Goal: Task Accomplishment & Management: Complete application form

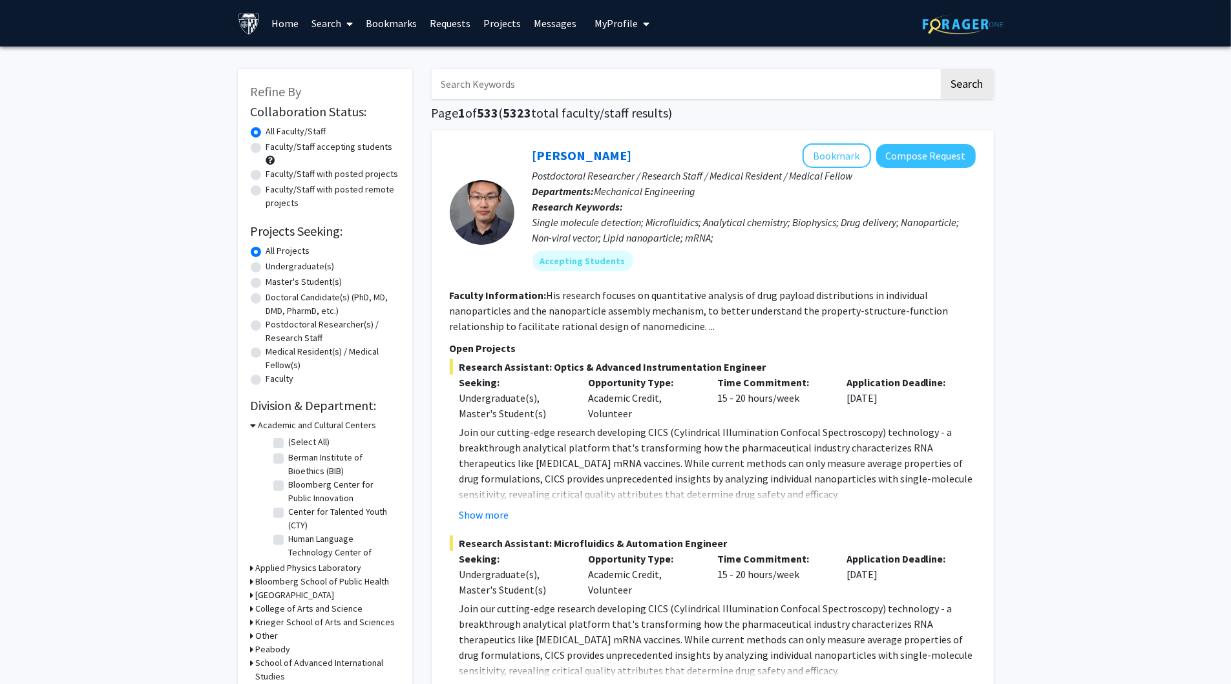
click at [539, 87] on input "Search Keywords" at bounding box center [685, 84] width 507 height 30
paste input "Muyinatu Bell"
type input "Muyinatu Bell"
click at [982, 85] on button "Search" at bounding box center [967, 84] width 53 height 30
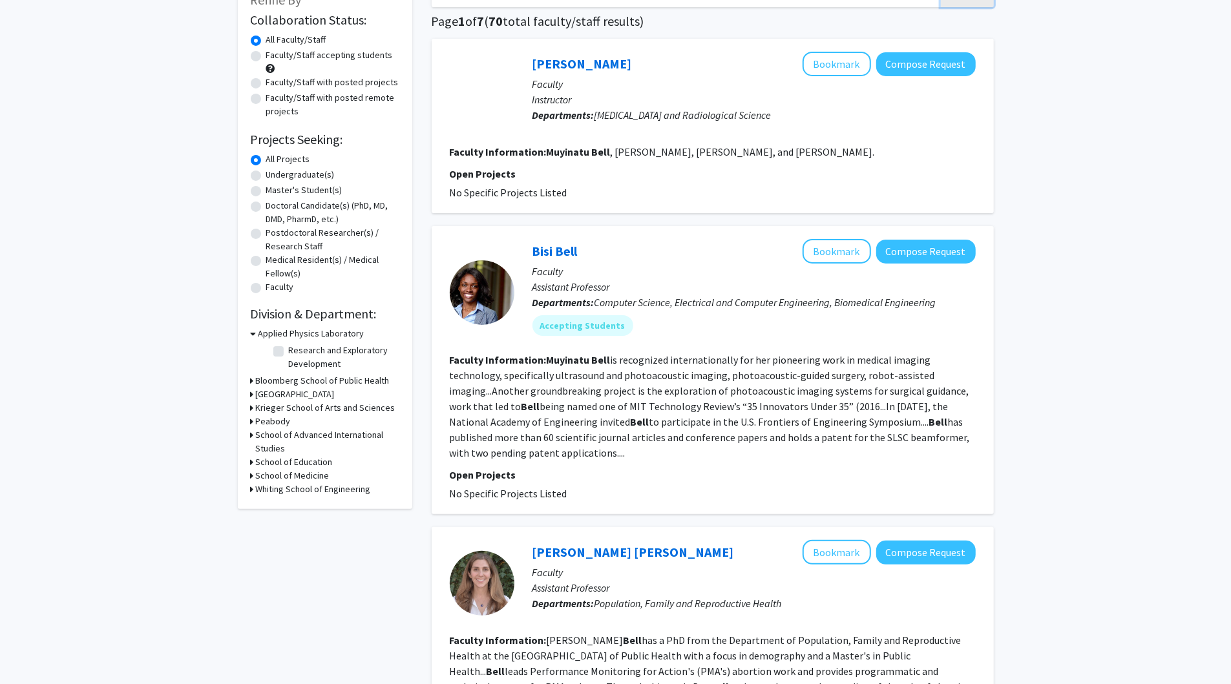
scroll to position [96, 0]
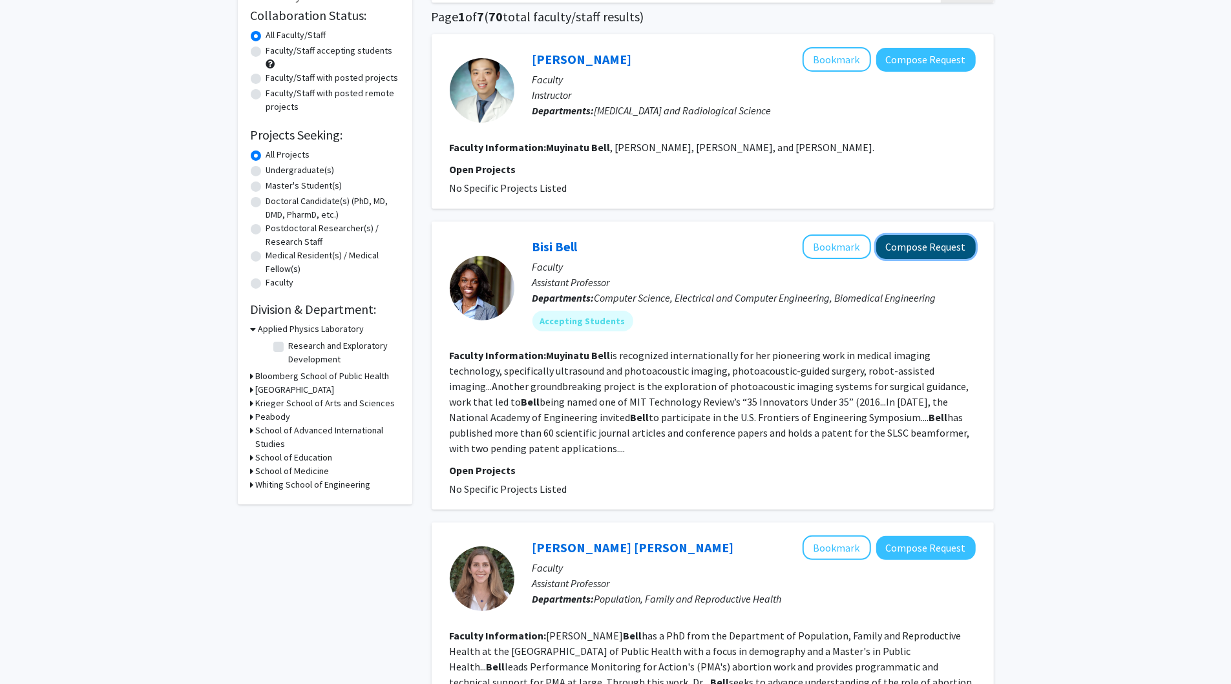
click at [932, 247] on button "Compose Request" at bounding box center [926, 247] width 100 height 24
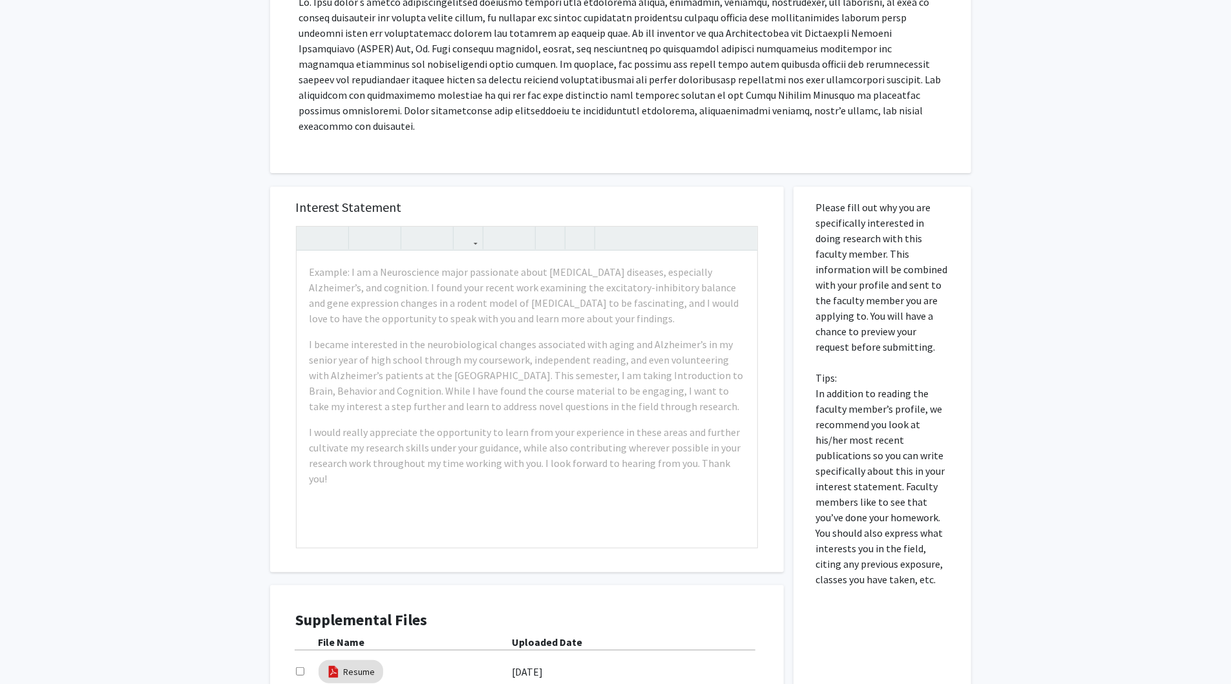
scroll to position [319, 0]
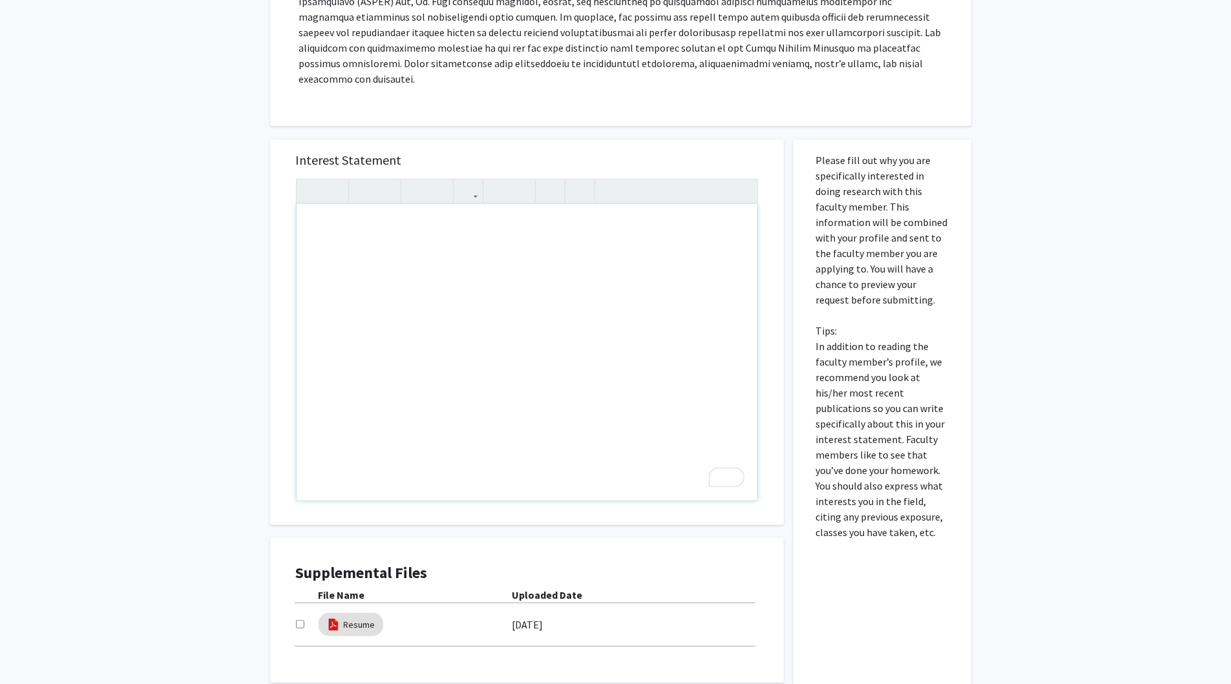
click at [439, 288] on div "To enrich screen reader interactions, please activate Accessibility in Grammarl…" at bounding box center [527, 352] width 461 height 297
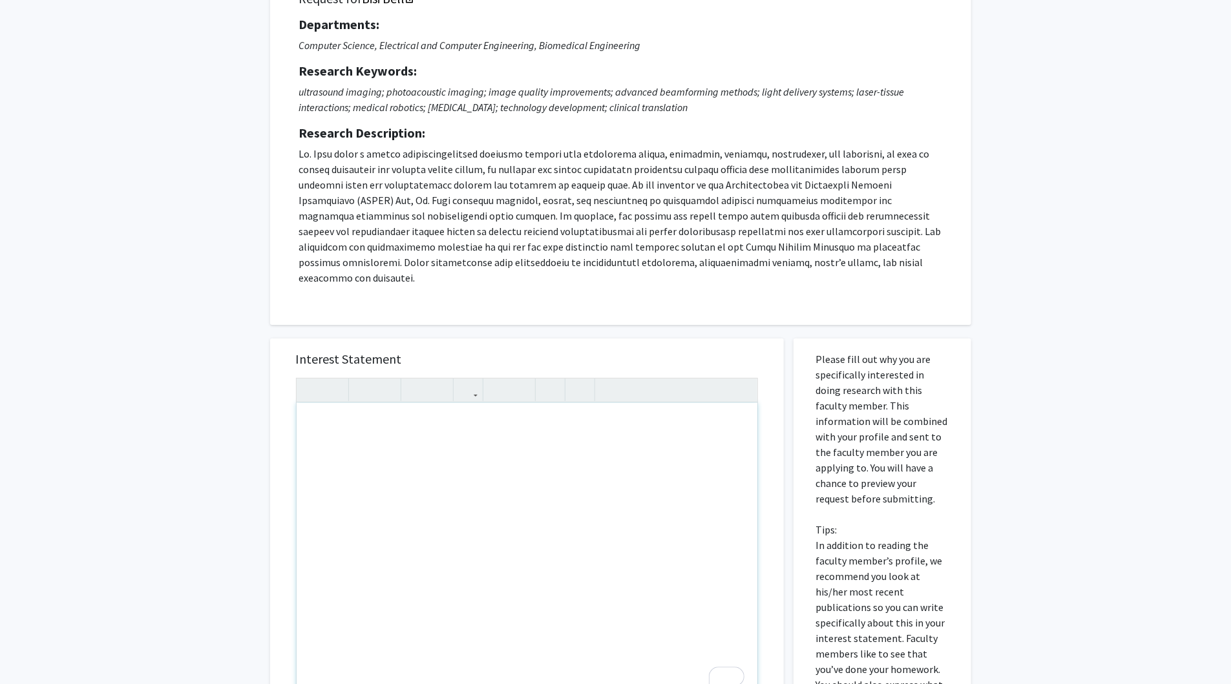
scroll to position [105, 0]
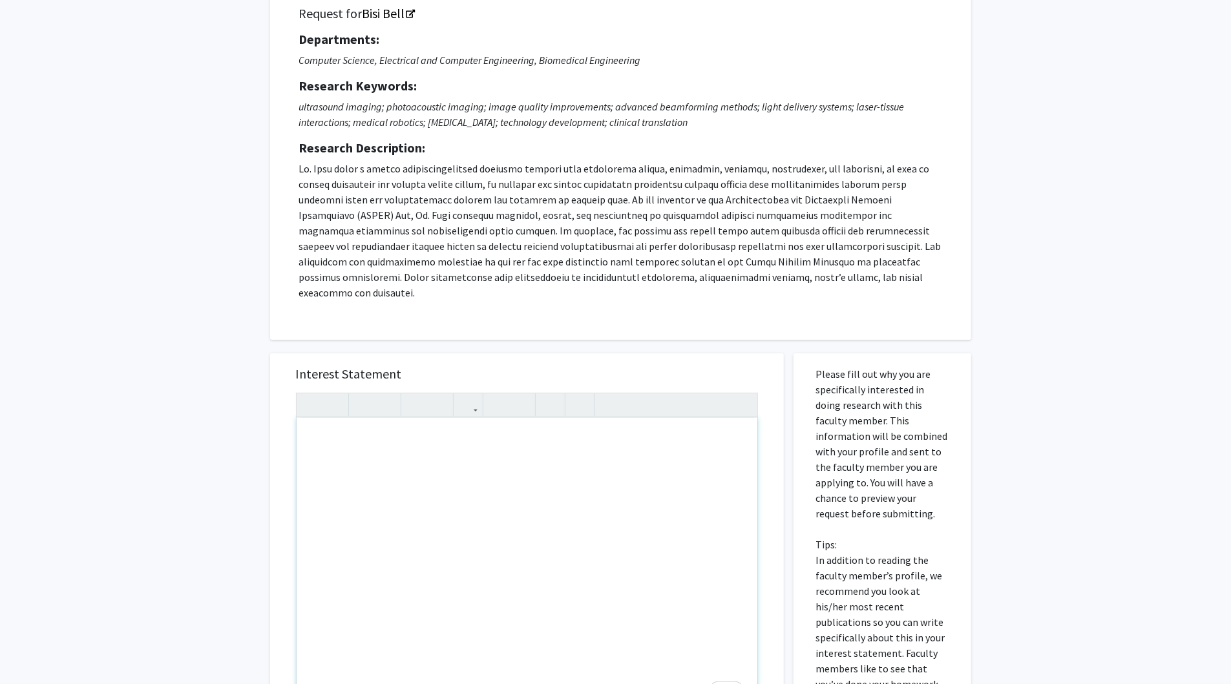
click at [518, 454] on div "To enrich screen reader interactions, please activate Accessibility in Grammarl…" at bounding box center [527, 566] width 461 height 297
paste div "To enrich screen reader interactions, please activate Accessibility in Grammarl…"
type textarea "<l>Ipsu Dolorsita Cons,</a>&elit;<s>D eius temp incid utlab etd magn. Al enim a…"
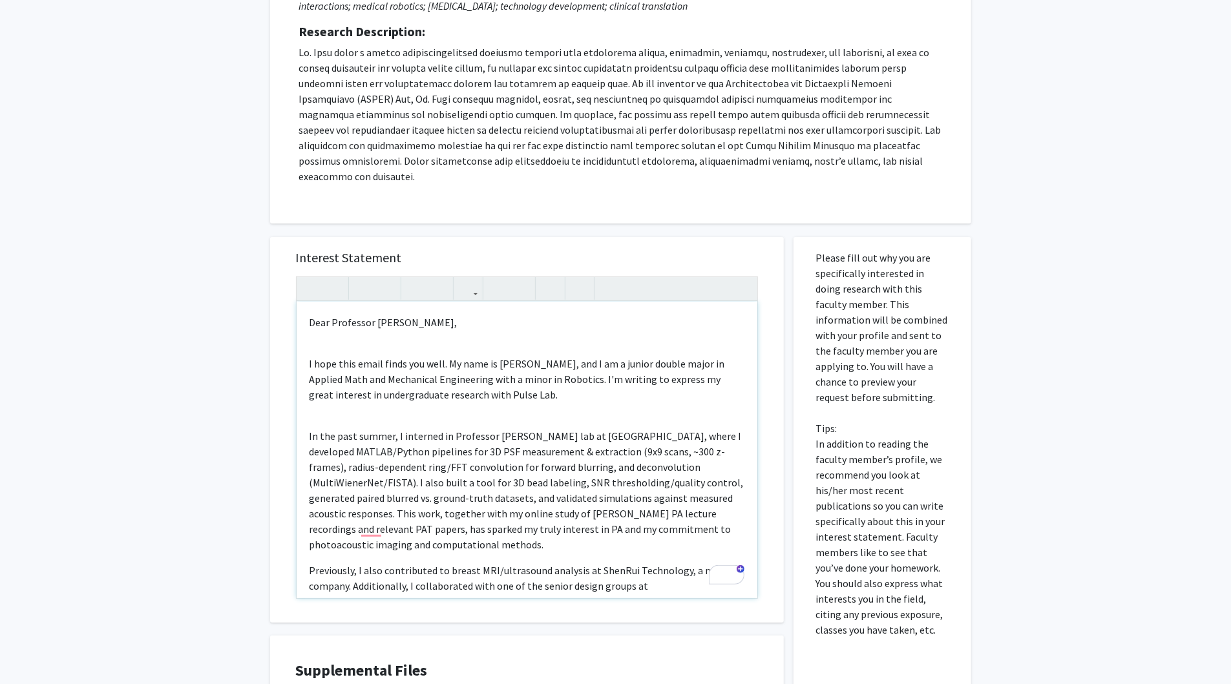
scroll to position [419, 0]
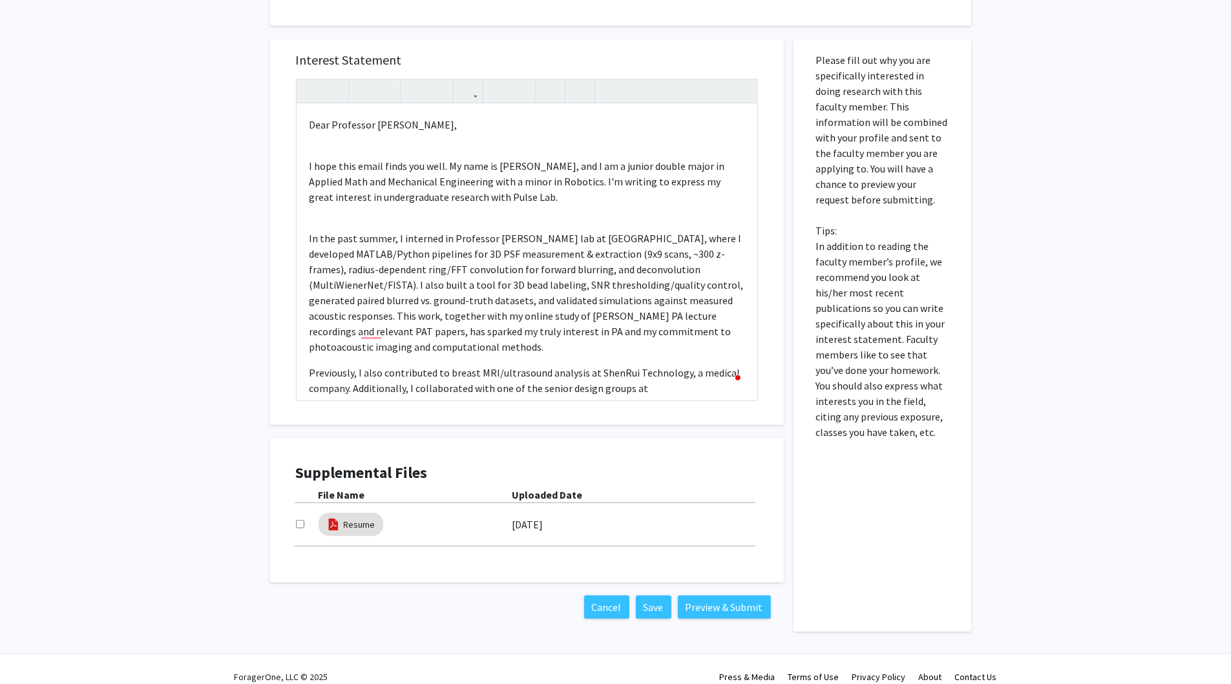
click at [531, 514] on label "[DATE]" at bounding box center [527, 525] width 31 height 22
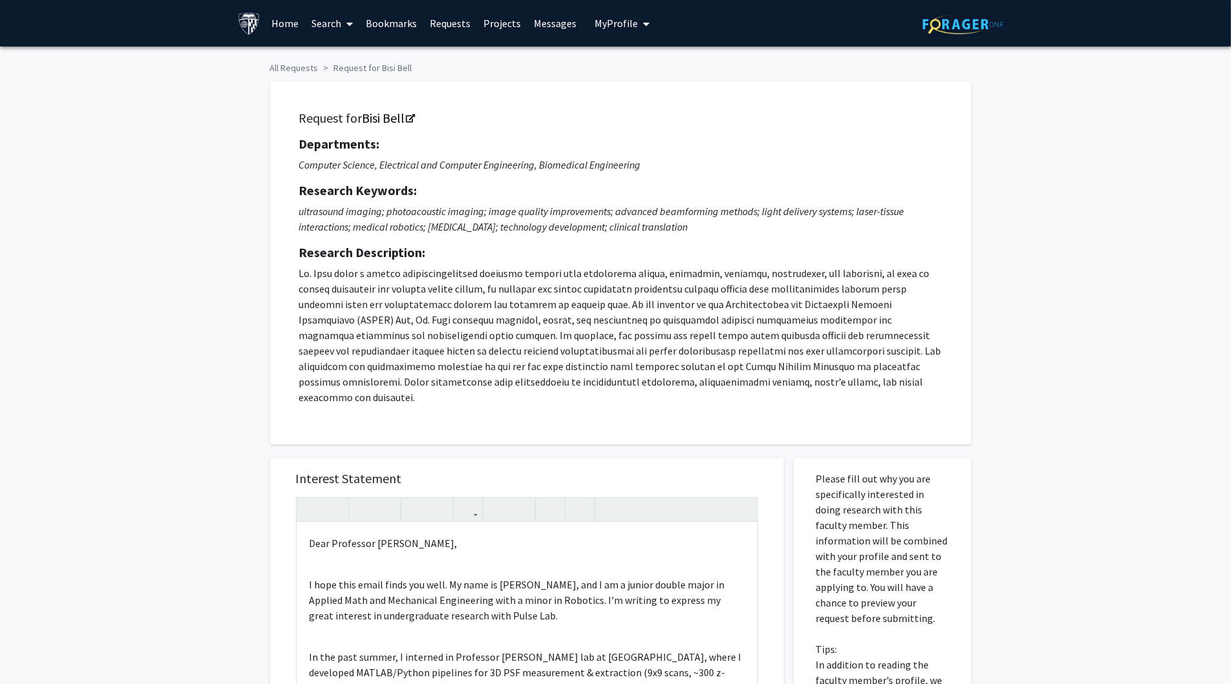
click at [607, 30] on button "My Profile" at bounding box center [622, 23] width 63 height 47
click at [636, 64] on span "[PERSON_NAME]" at bounding box center [675, 60] width 78 height 14
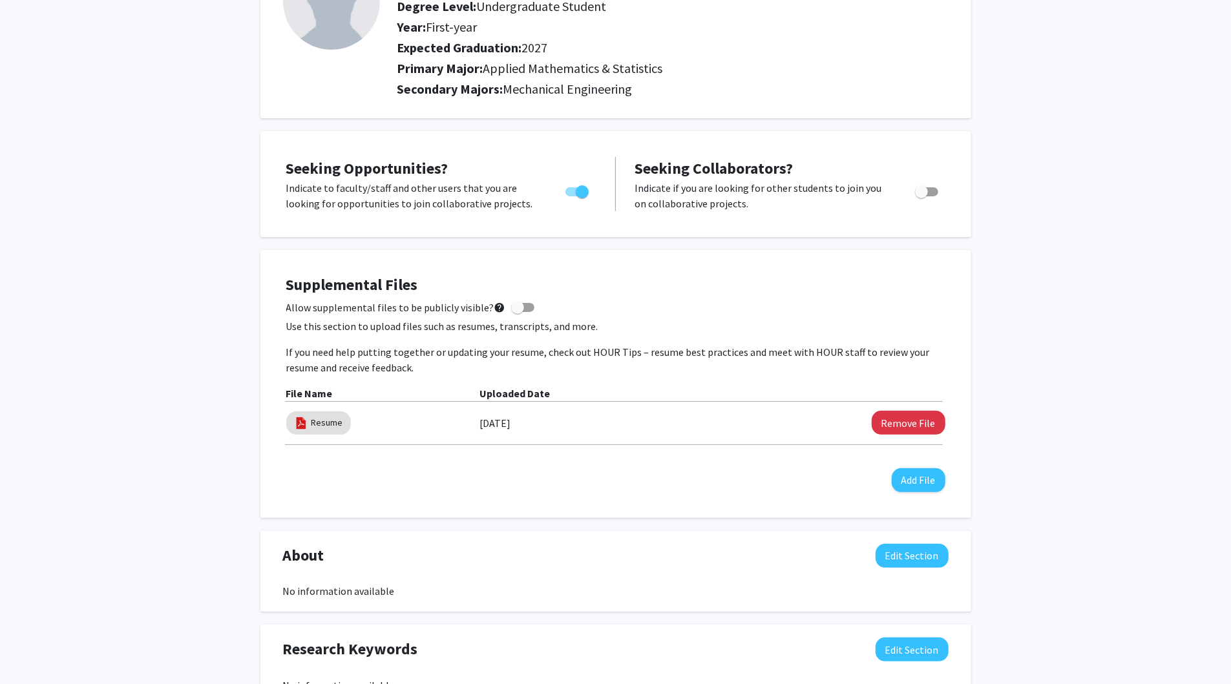
scroll to position [163, 0]
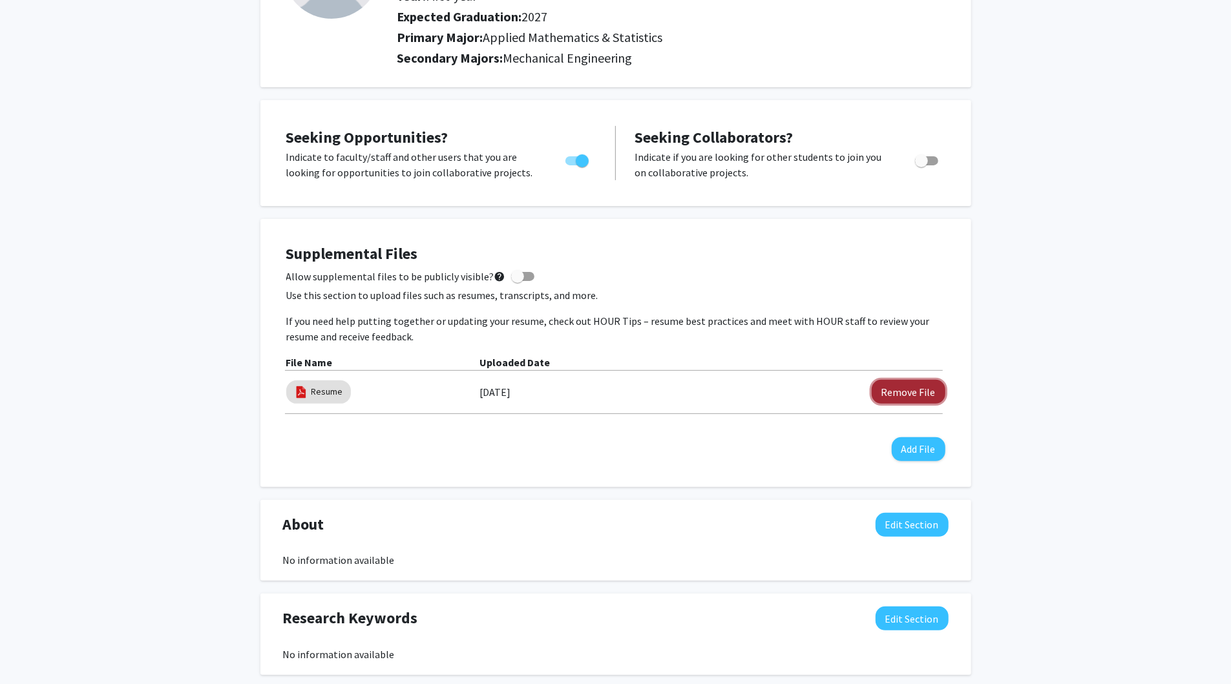
click at [922, 390] on button "Remove File" at bounding box center [909, 392] width 74 height 24
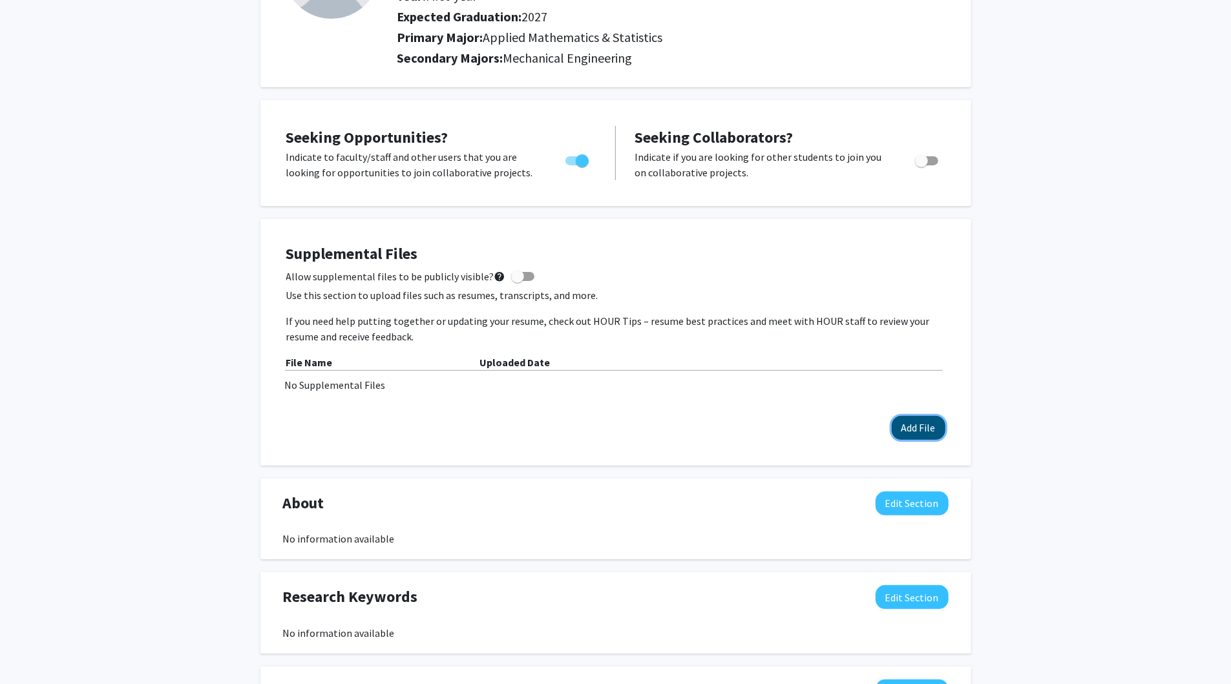
click at [907, 429] on button "Add File" at bounding box center [919, 428] width 54 height 24
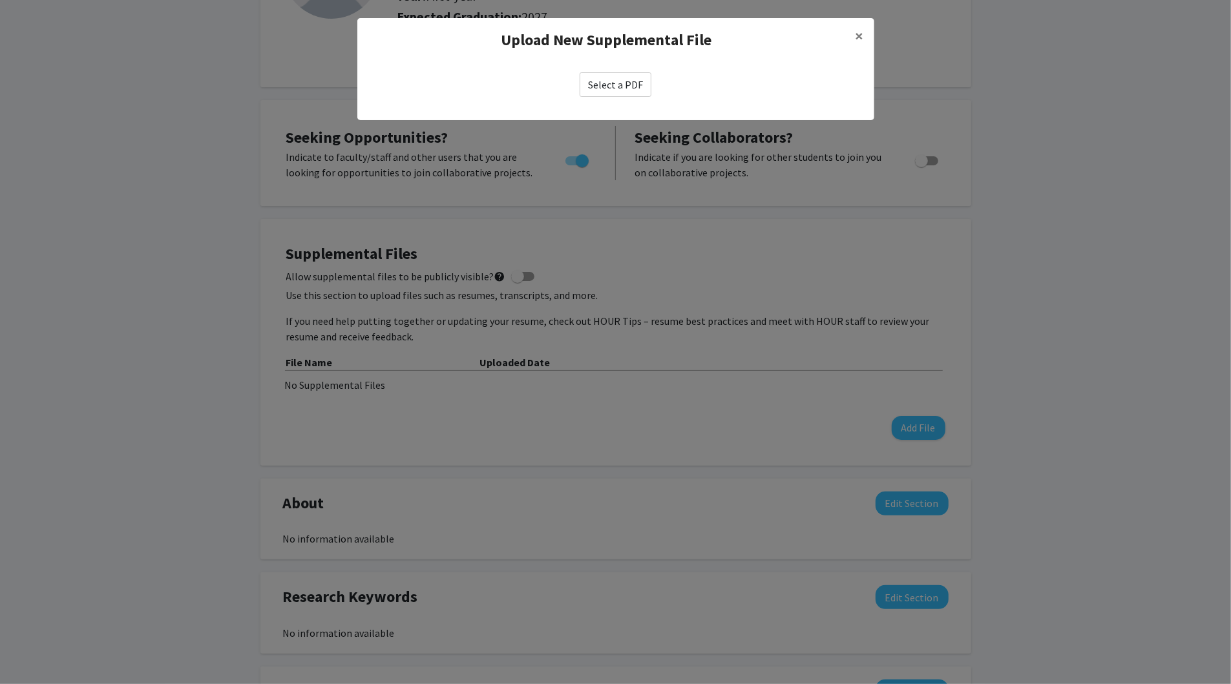
click at [611, 86] on label "Select a PDF" at bounding box center [616, 84] width 72 height 25
click at [0, 0] on input "Select a PDF" at bounding box center [0, 0] width 0 height 0
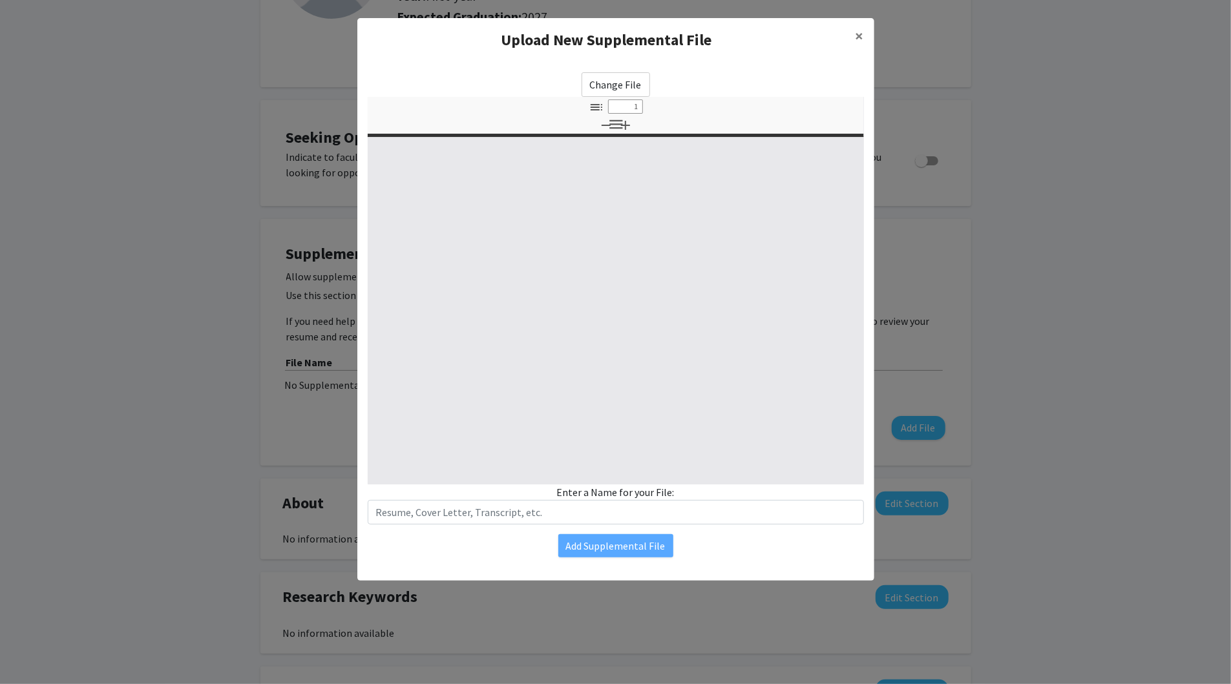
select select "custom"
type input "0"
select select "custom"
type input "1"
select select "auto"
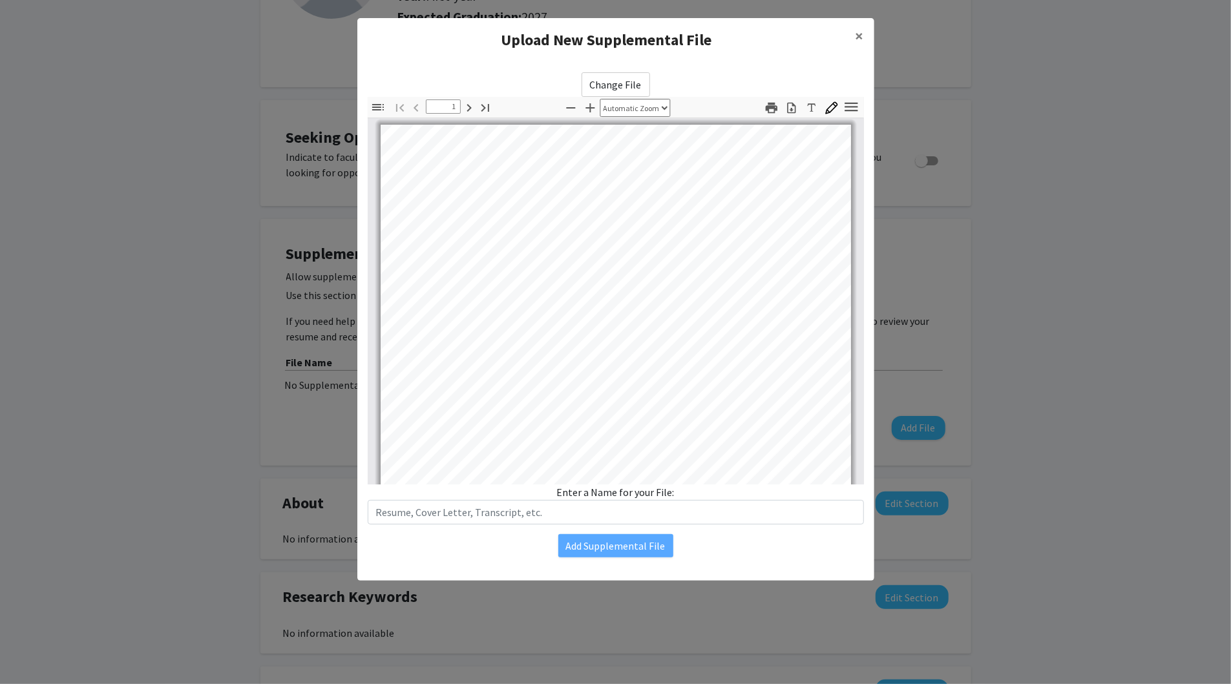
scroll to position [0, 0]
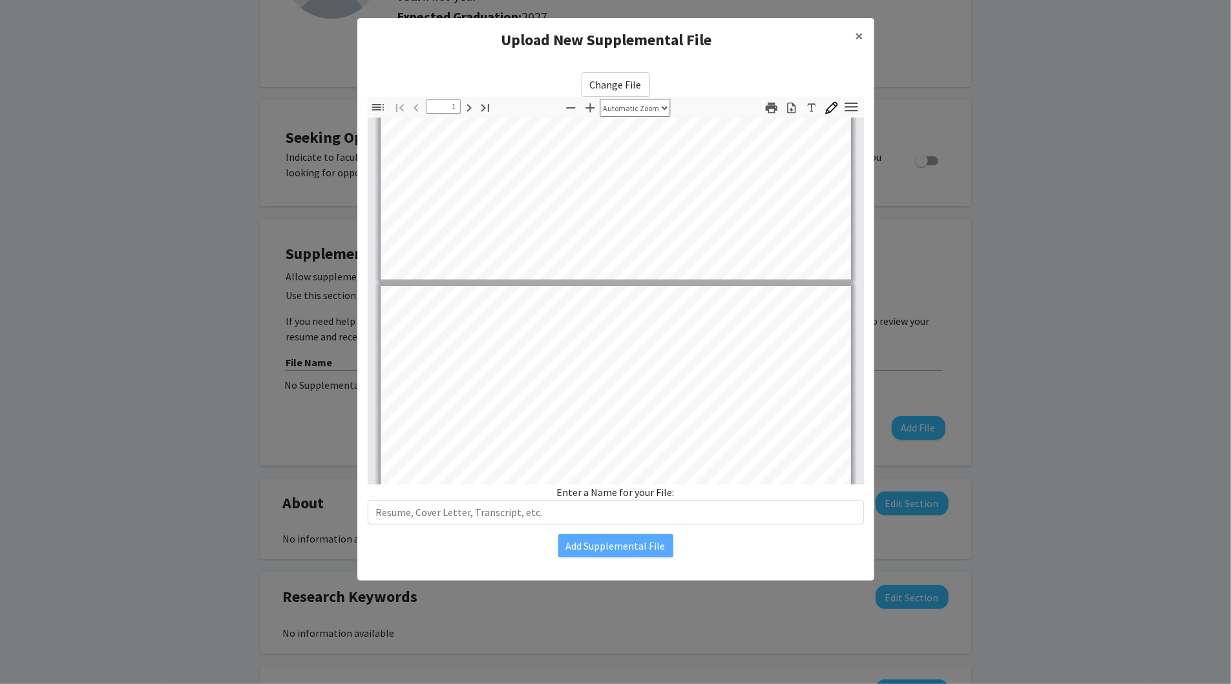
type input "2"
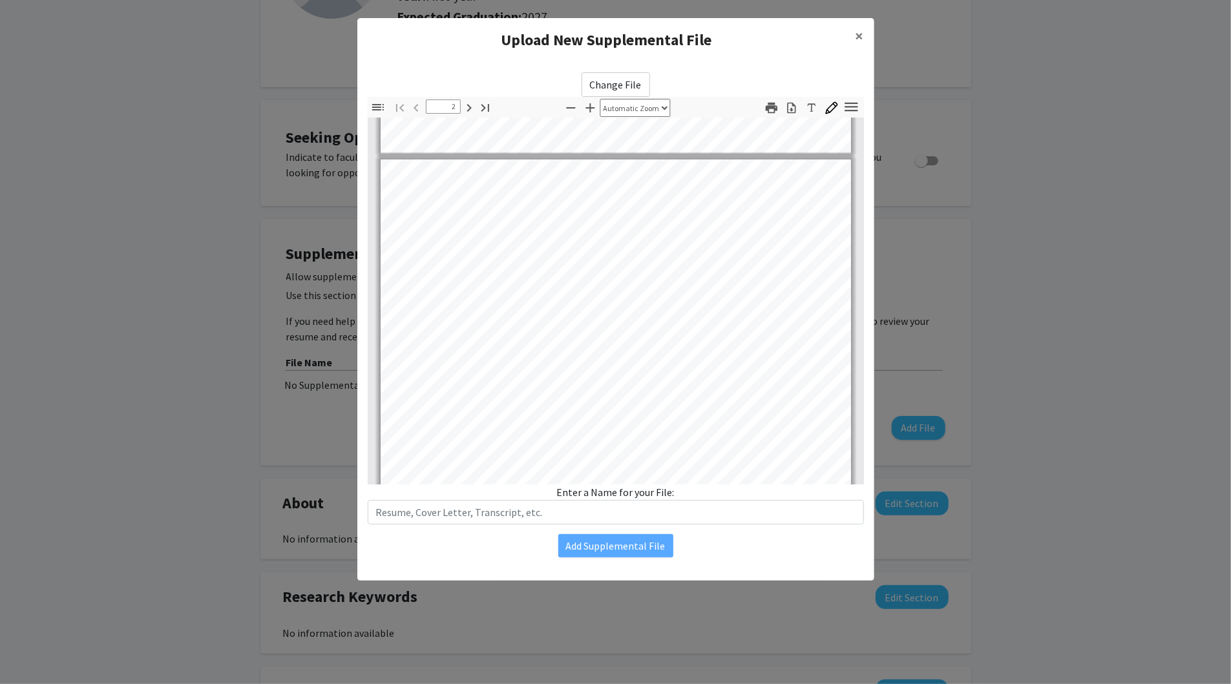
scroll to position [869, 0]
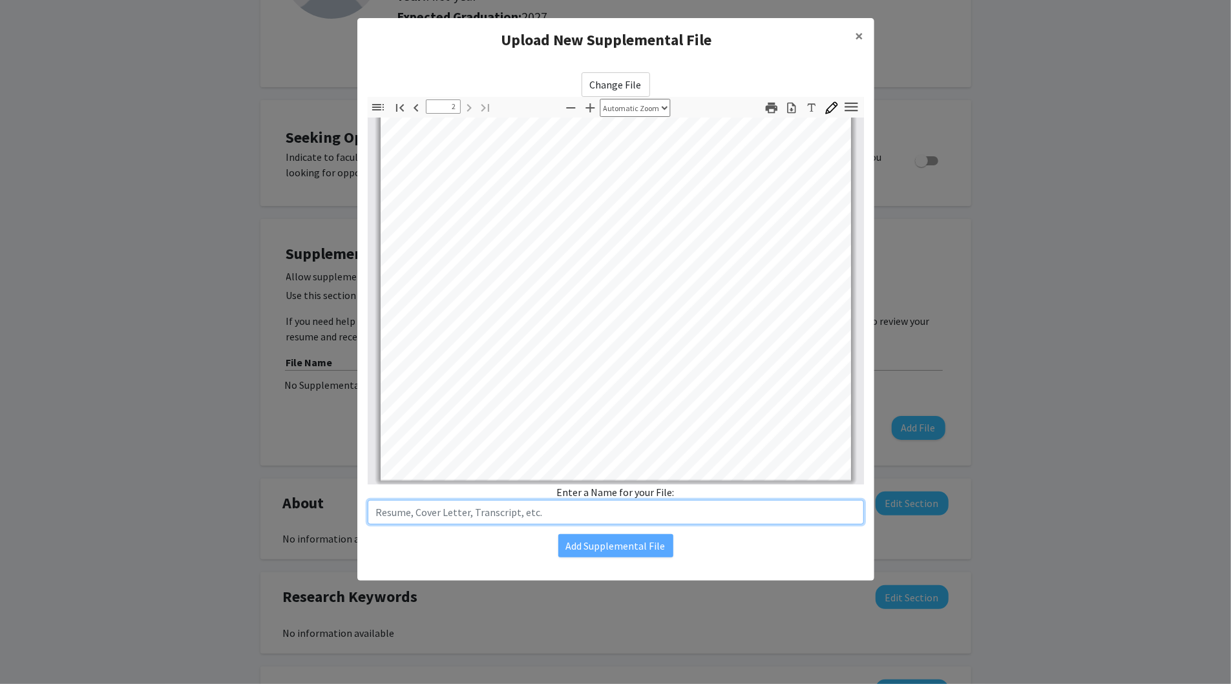
click at [589, 521] on input "text" at bounding box center [616, 512] width 496 height 25
type input "Resume"
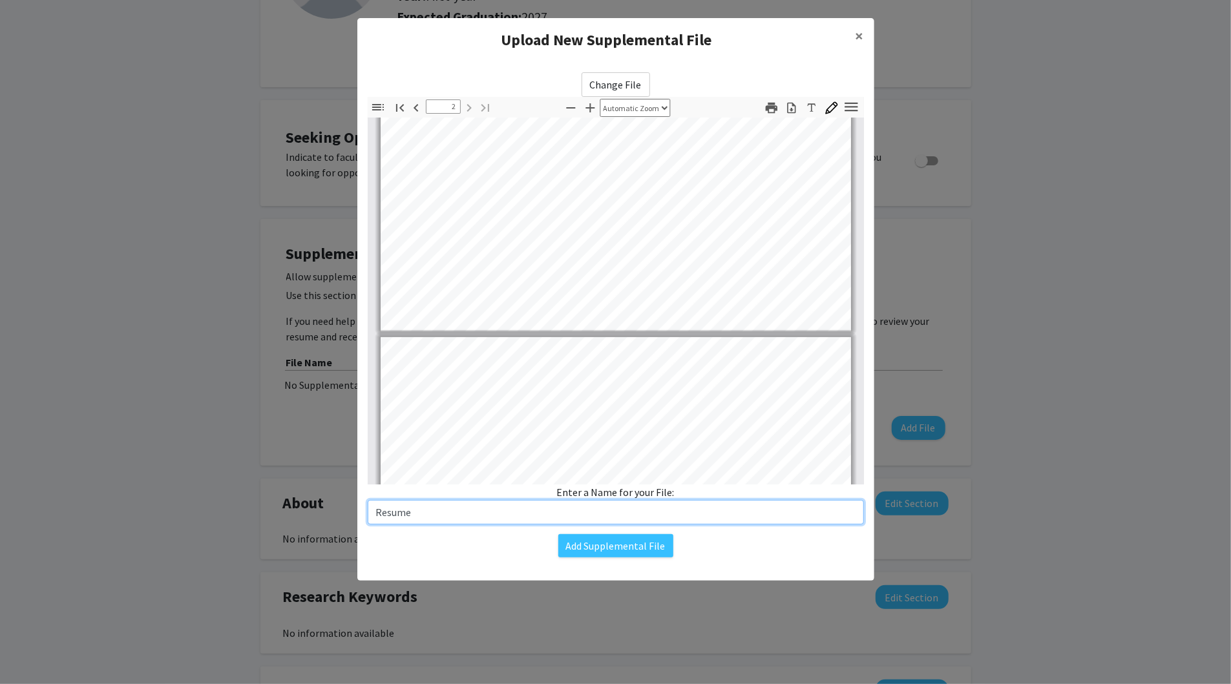
type input "1"
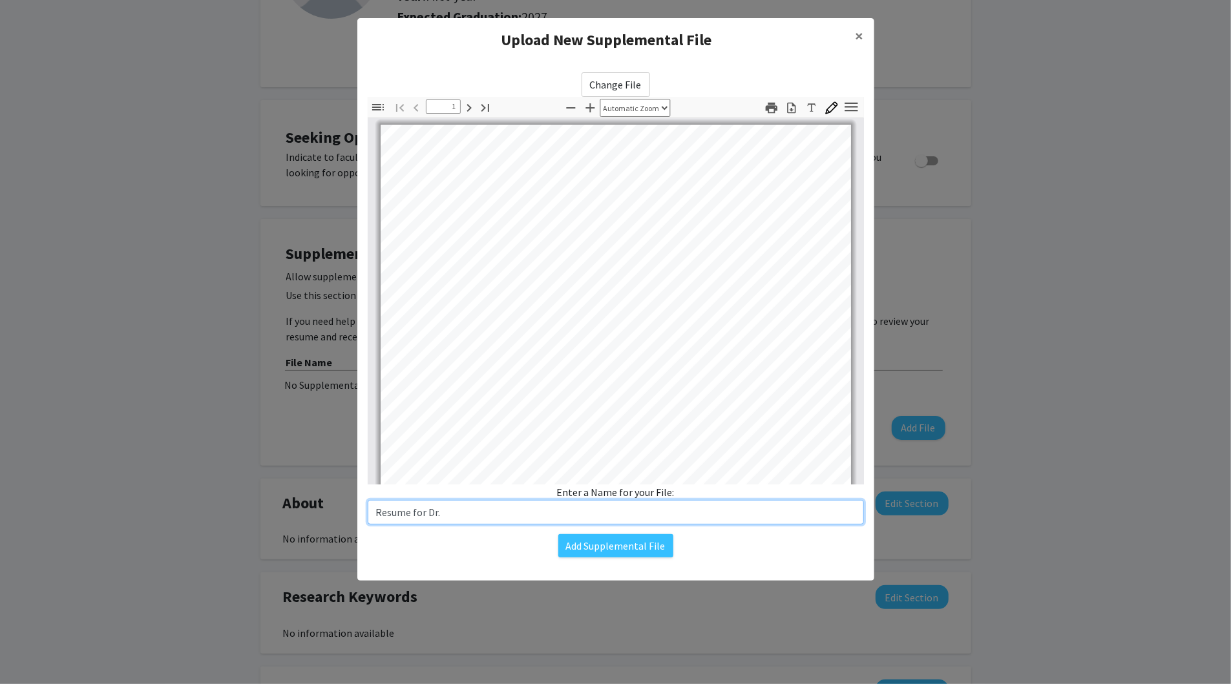
paste input "Bell's"
type input "Resume for Dr. Bell's Lab"
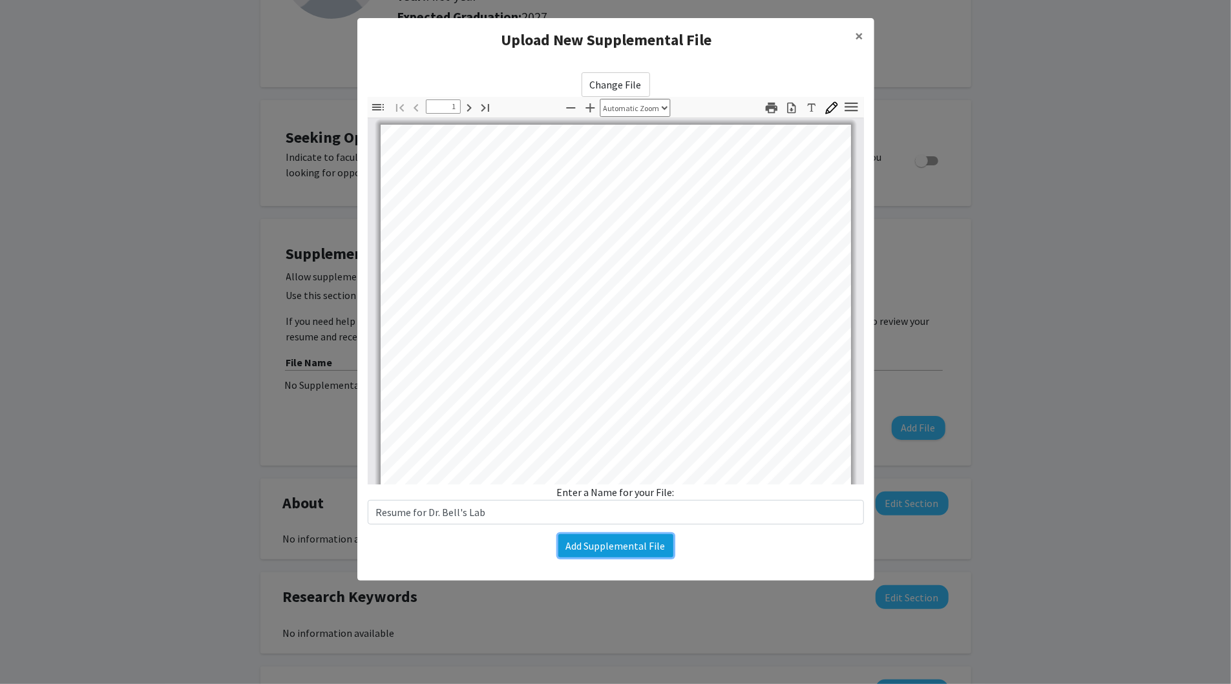
click at [589, 547] on button "Add Supplemental File" at bounding box center [615, 545] width 115 height 23
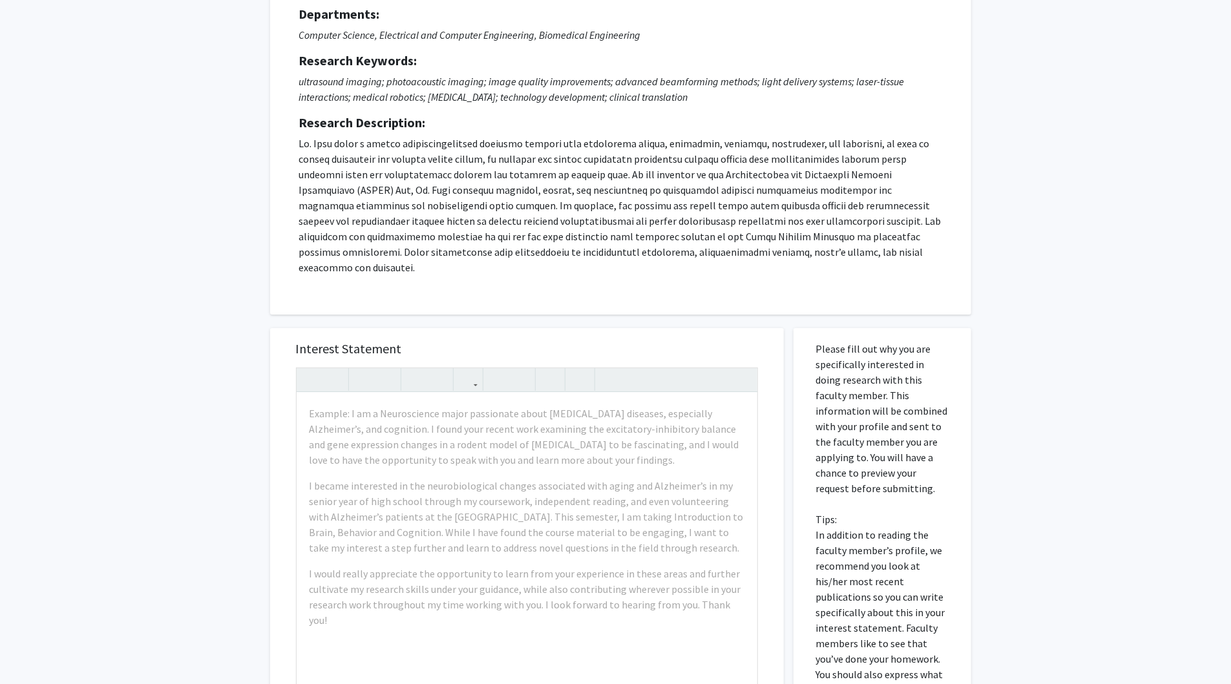
scroll to position [131, 0]
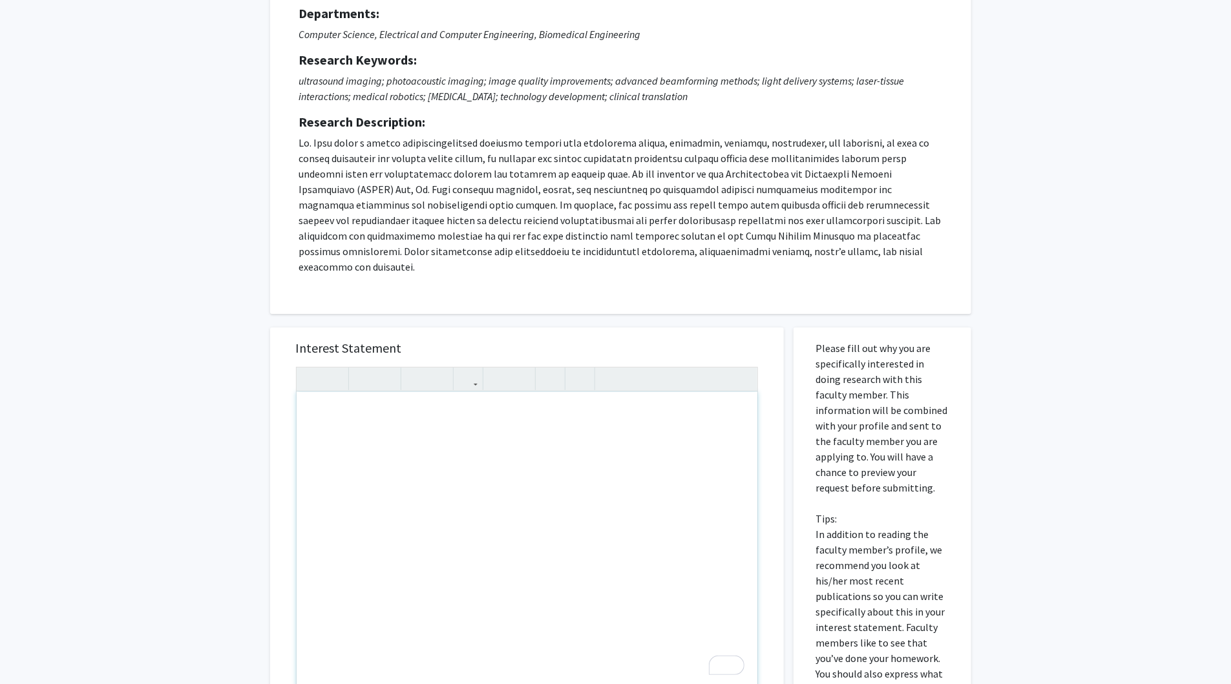
click at [503, 449] on div "To enrich screen reader interactions, please activate Accessibility in Grammarl…" at bounding box center [527, 540] width 461 height 297
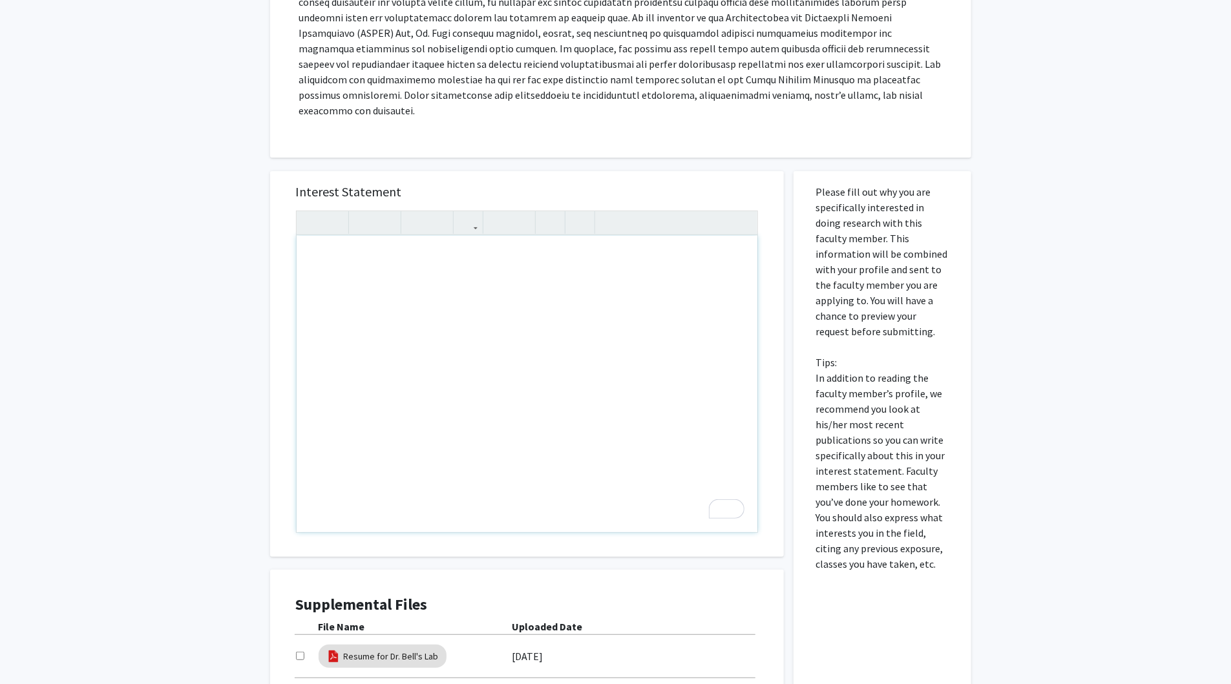
scroll to position [419, 0]
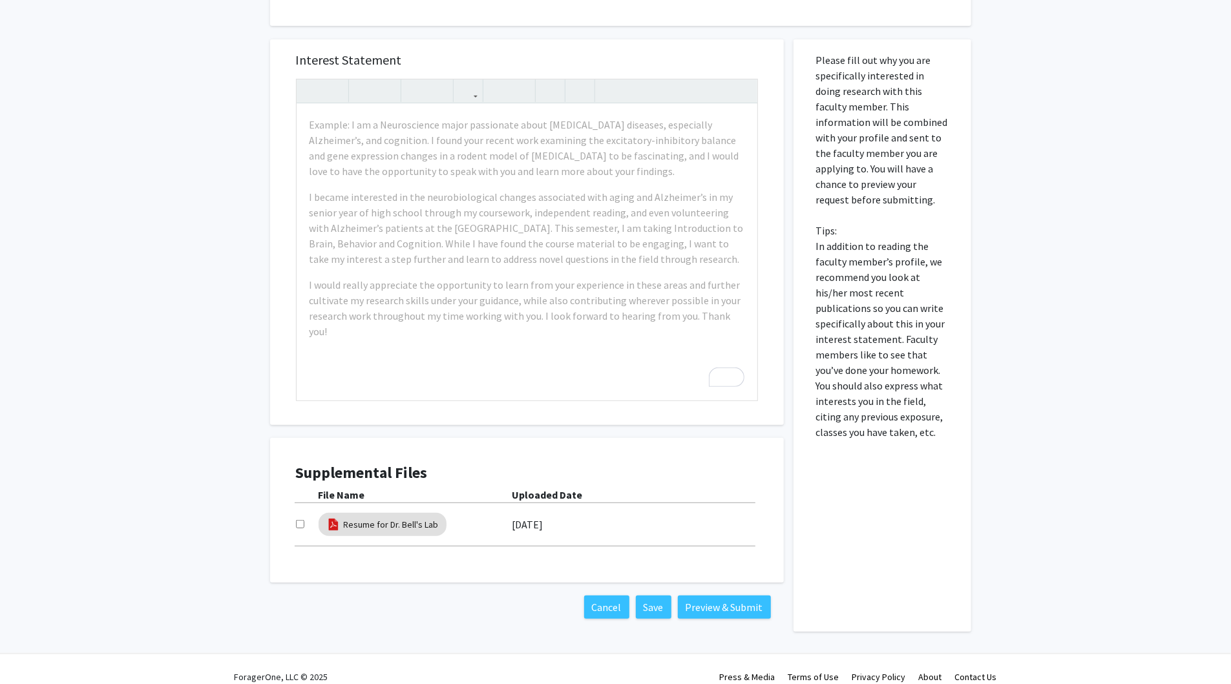
click at [298, 520] on input "checkbox" at bounding box center [300, 524] width 8 height 8
checkbox input "true"
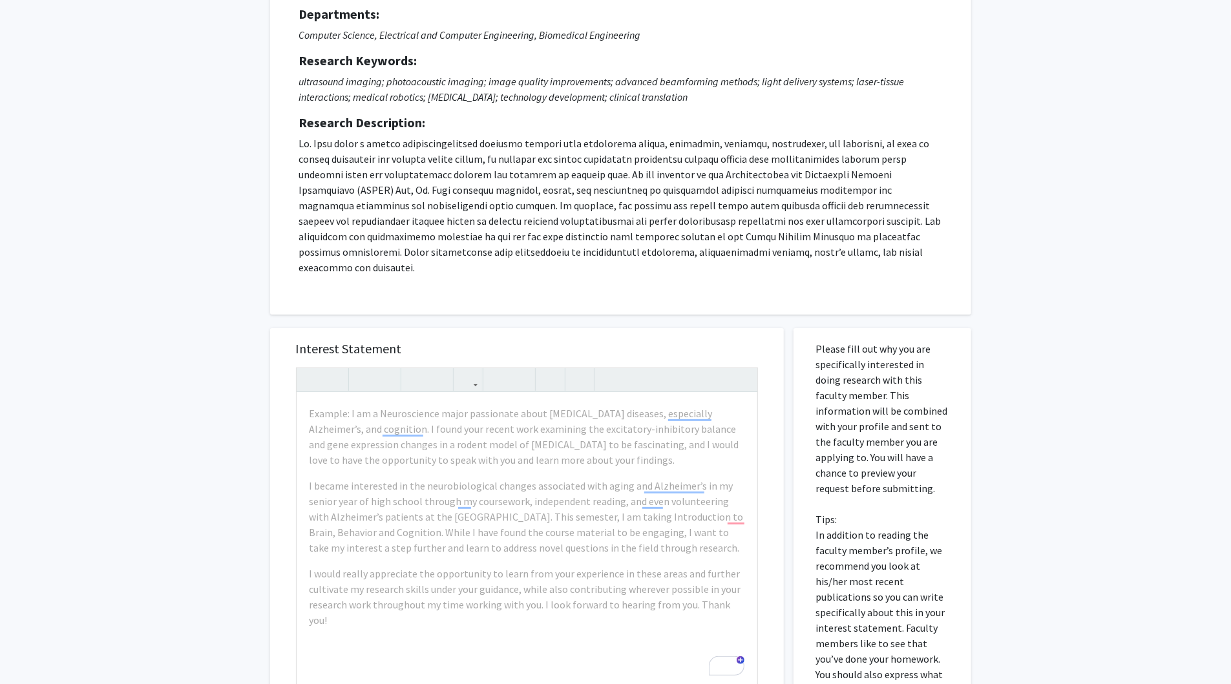
scroll to position [107, 0]
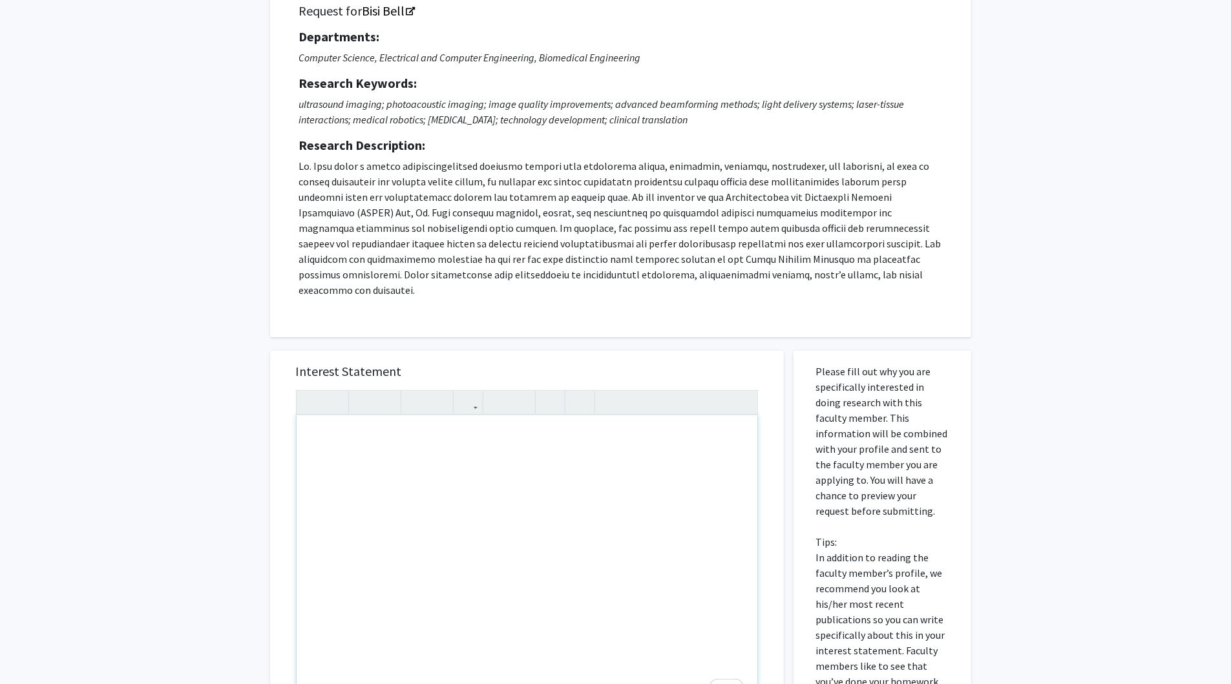
paste div "To enrich screen reader interactions, please activate Accessibility in Grammarl…"
type textarea "<l>Ipsu Dolorsita Cons,</a>&elit;<s>D eius temp incid utlab etd magn. Al enim a…"
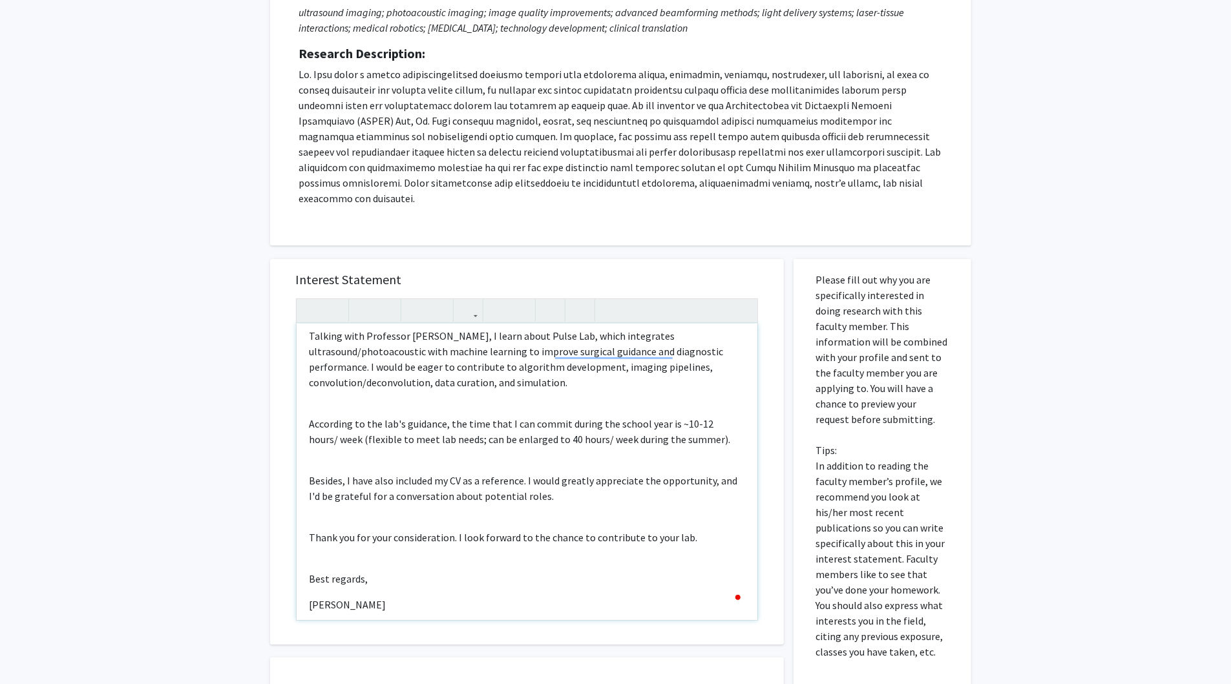
scroll to position [419, 0]
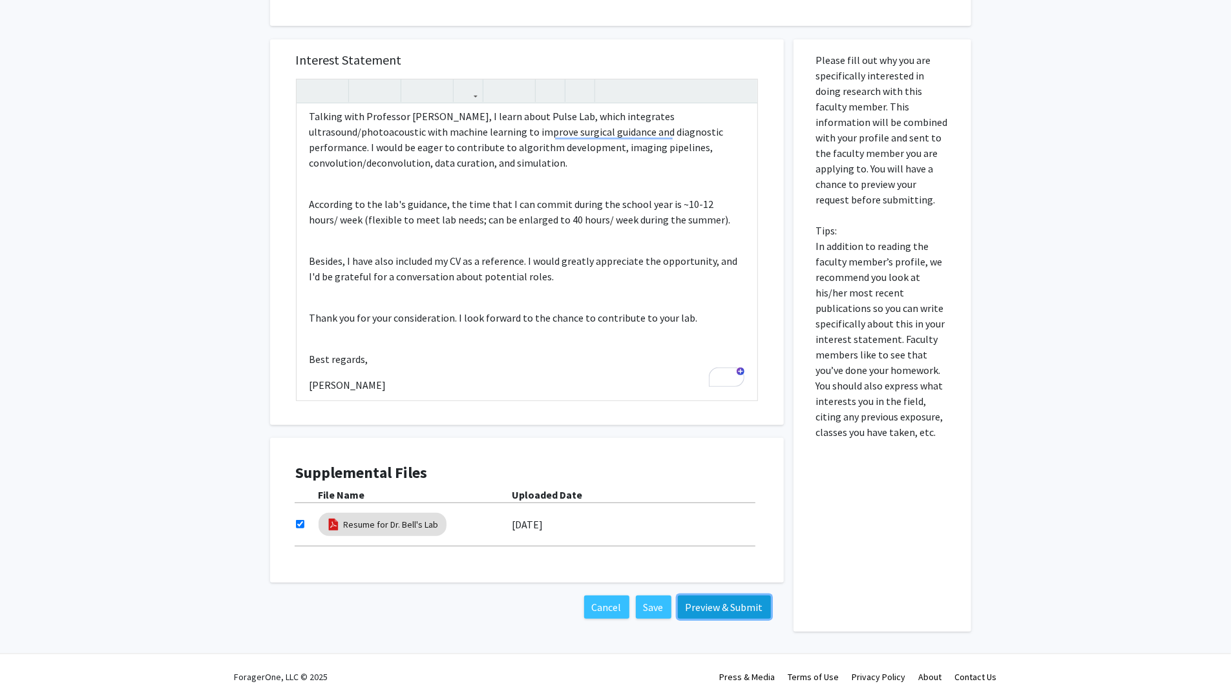
click at [713, 596] on button "Preview & Submit" at bounding box center [724, 607] width 93 height 23
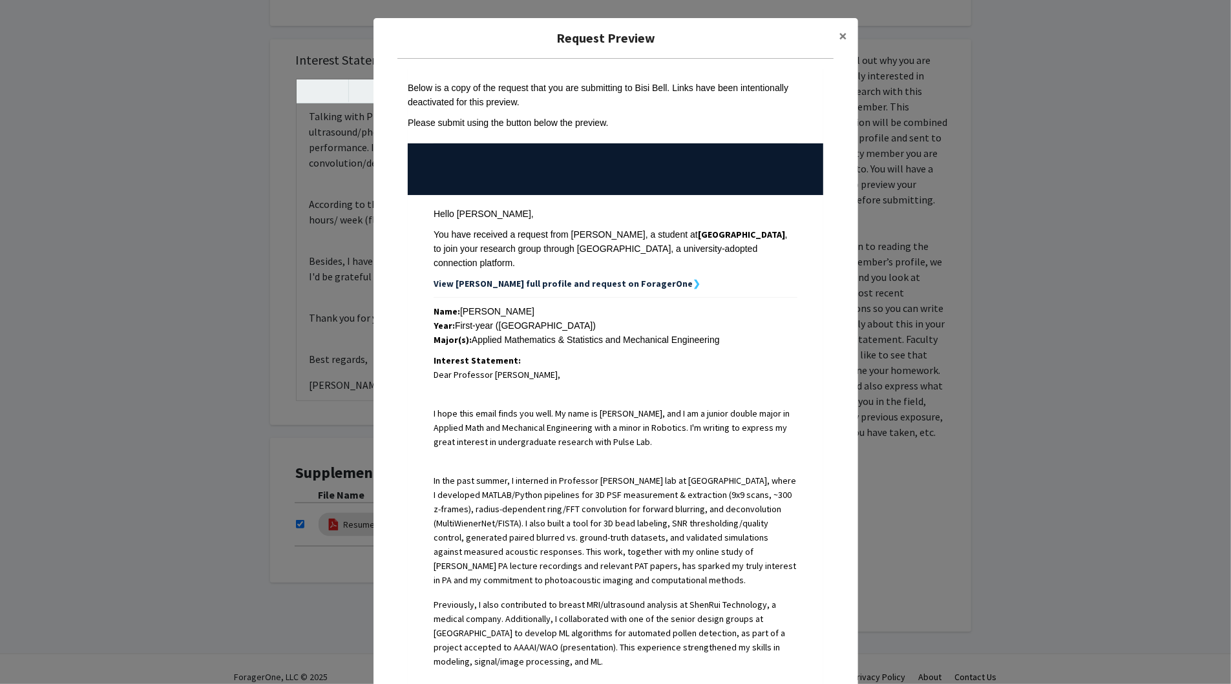
click at [607, 278] on strong "View [PERSON_NAME] full profile and request on ForagerOne" at bounding box center [563, 284] width 259 height 12
click at [594, 278] on strong "View [PERSON_NAME] full profile and request on ForagerOne" at bounding box center [563, 284] width 259 height 12
click at [629, 244] on div "You have received a request from [PERSON_NAME], a student at [GEOGRAPHIC_DATA] …" at bounding box center [616, 248] width 364 height 43
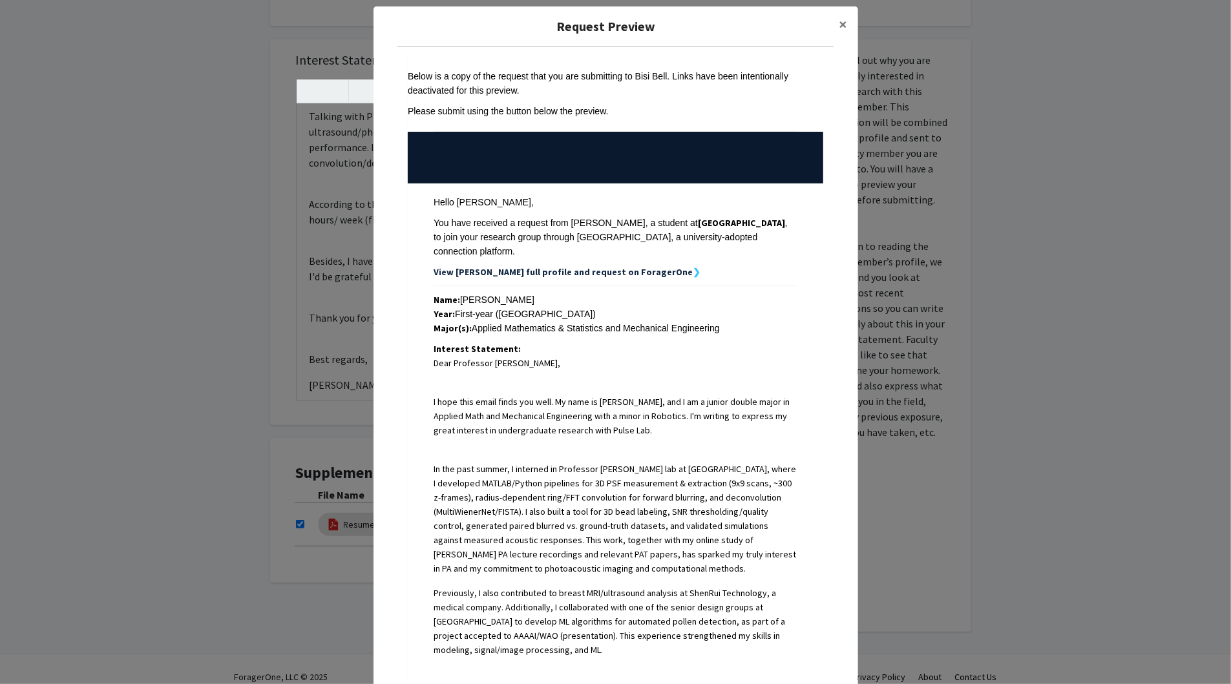
scroll to position [0, 0]
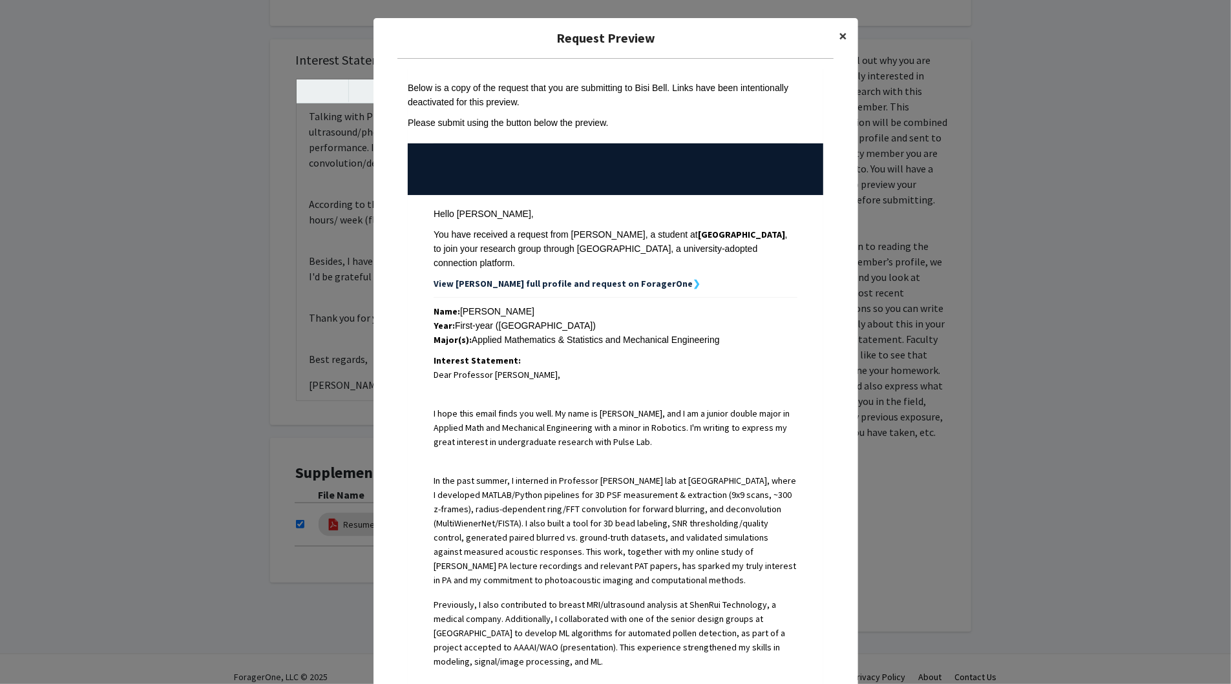
click at [844, 36] on span "×" at bounding box center [843, 36] width 8 height 20
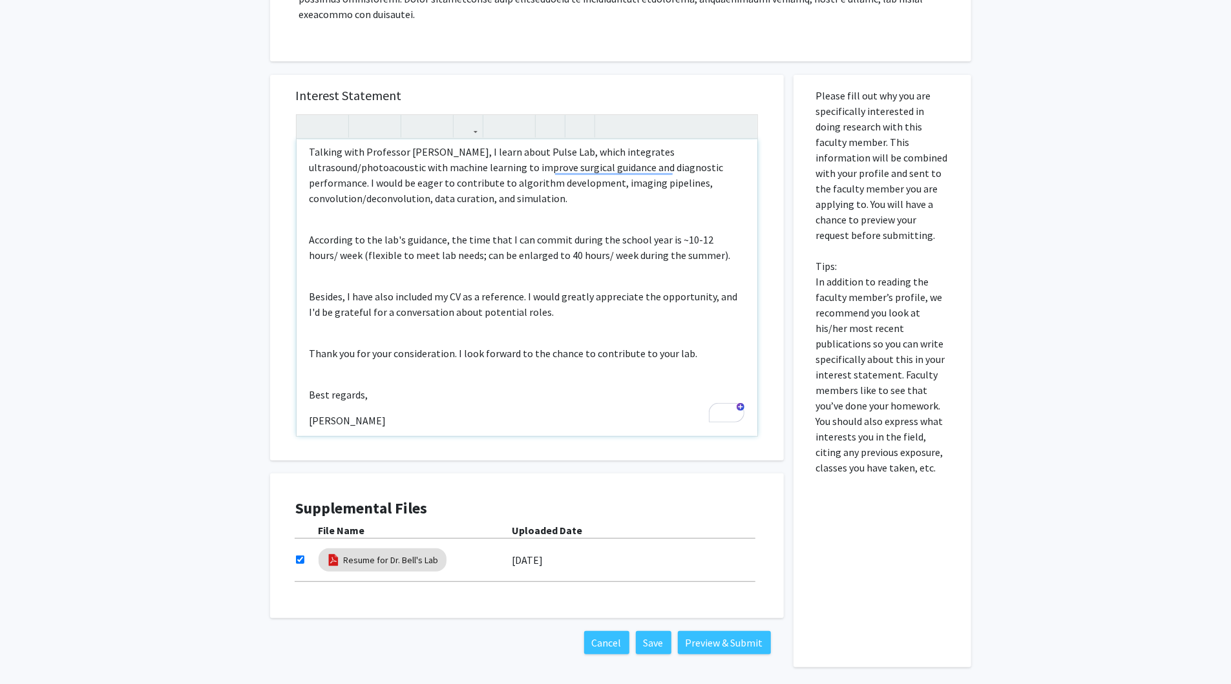
click at [311, 346] on p "Thank you for your consideration. I look forward to the chance to contribute to…" at bounding box center [527, 354] width 435 height 16
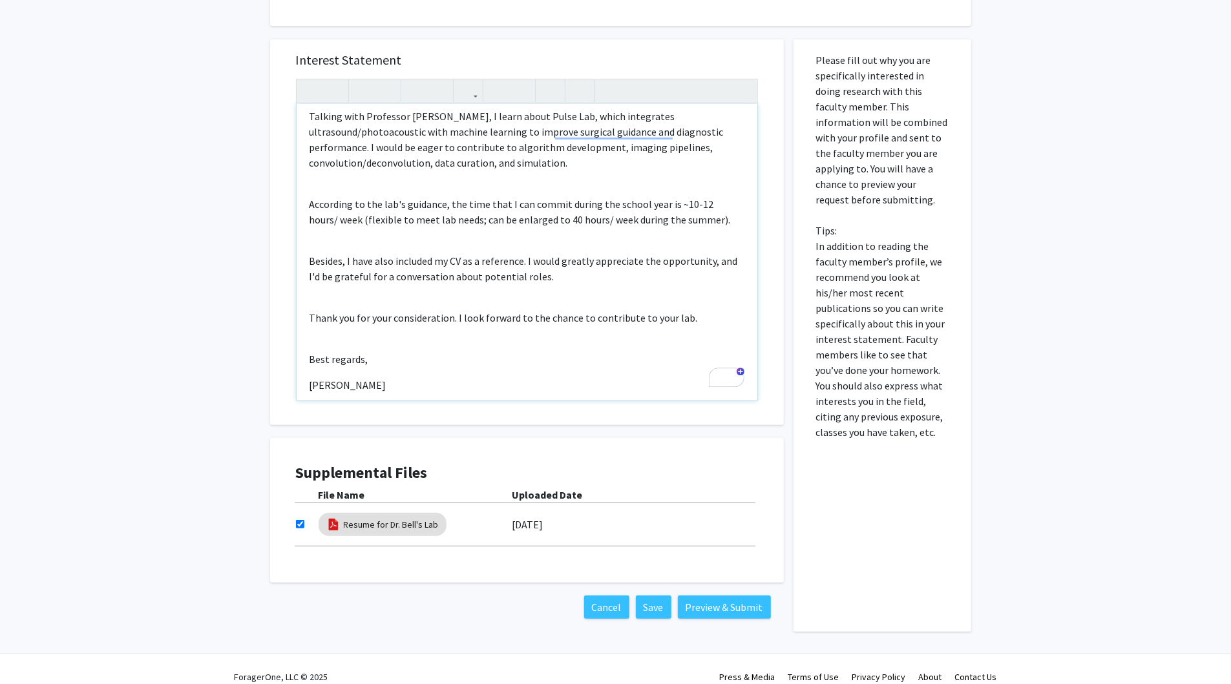
click at [311, 377] on p "[PERSON_NAME]" at bounding box center [527, 385] width 435 height 16
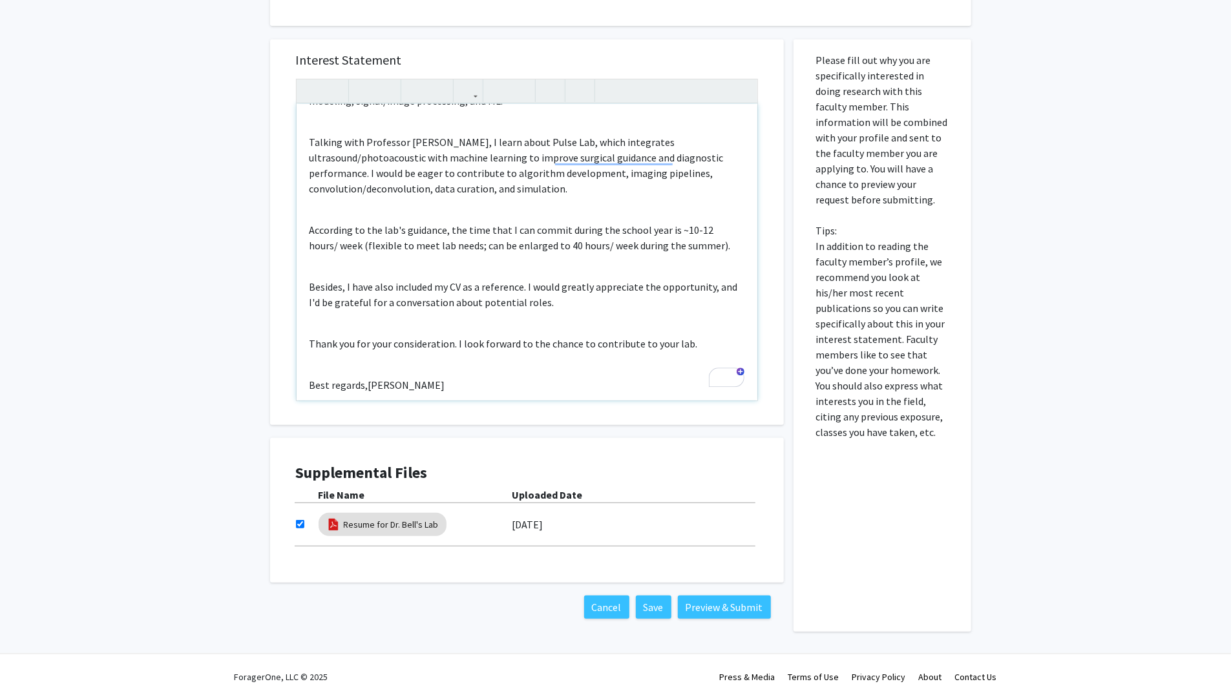
type textarea "<l>Ipsu Dolorsita Cons,</a>&elit;<s>D eius temp incid utlab etd magn. Al enim a…"
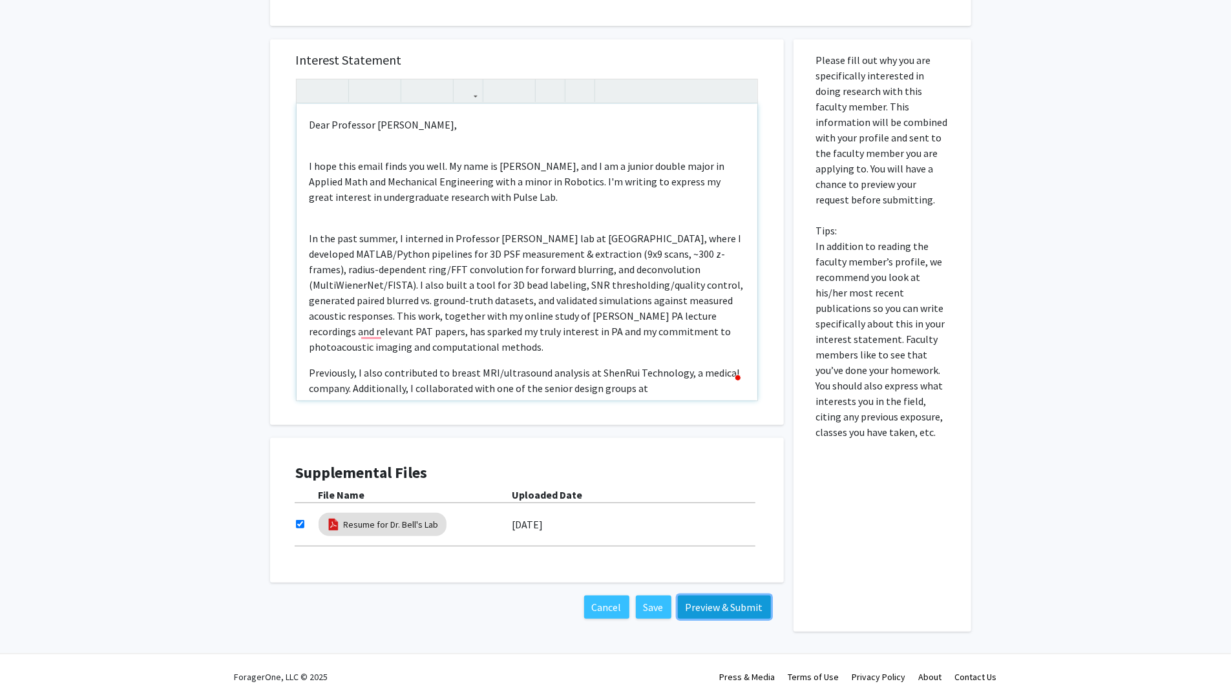
click at [720, 596] on button "Preview & Submit" at bounding box center [724, 607] width 93 height 23
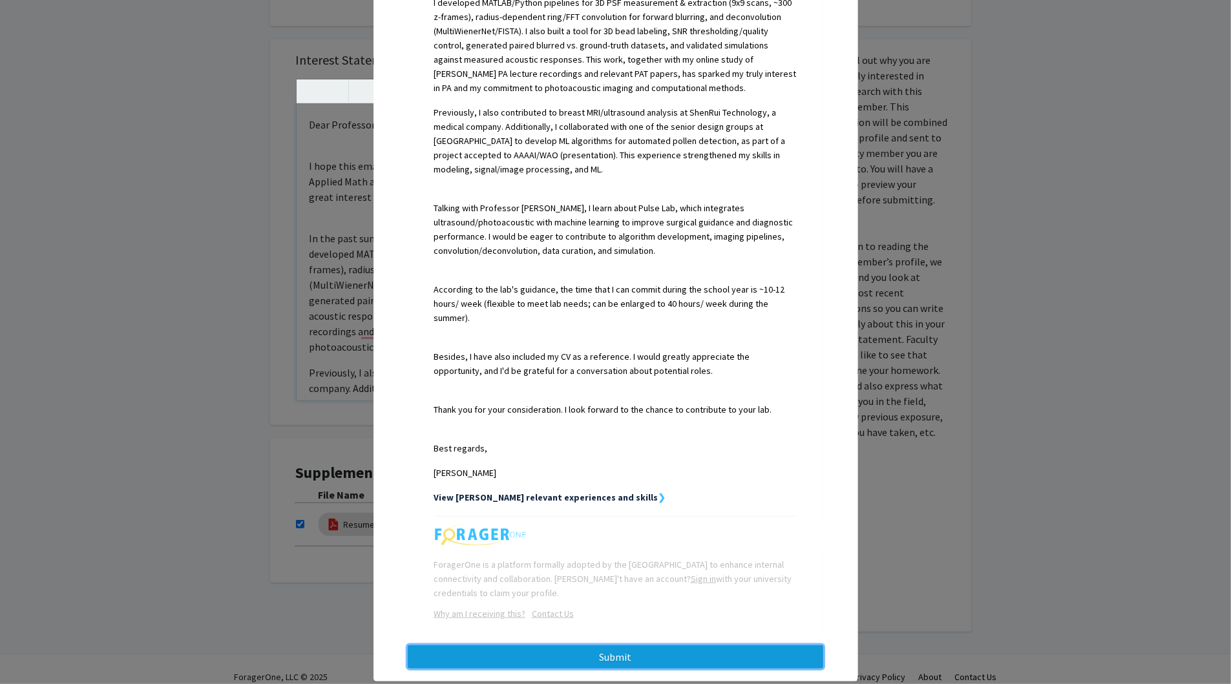
click at [582, 645] on button "Submit" at bounding box center [615, 656] width 415 height 23
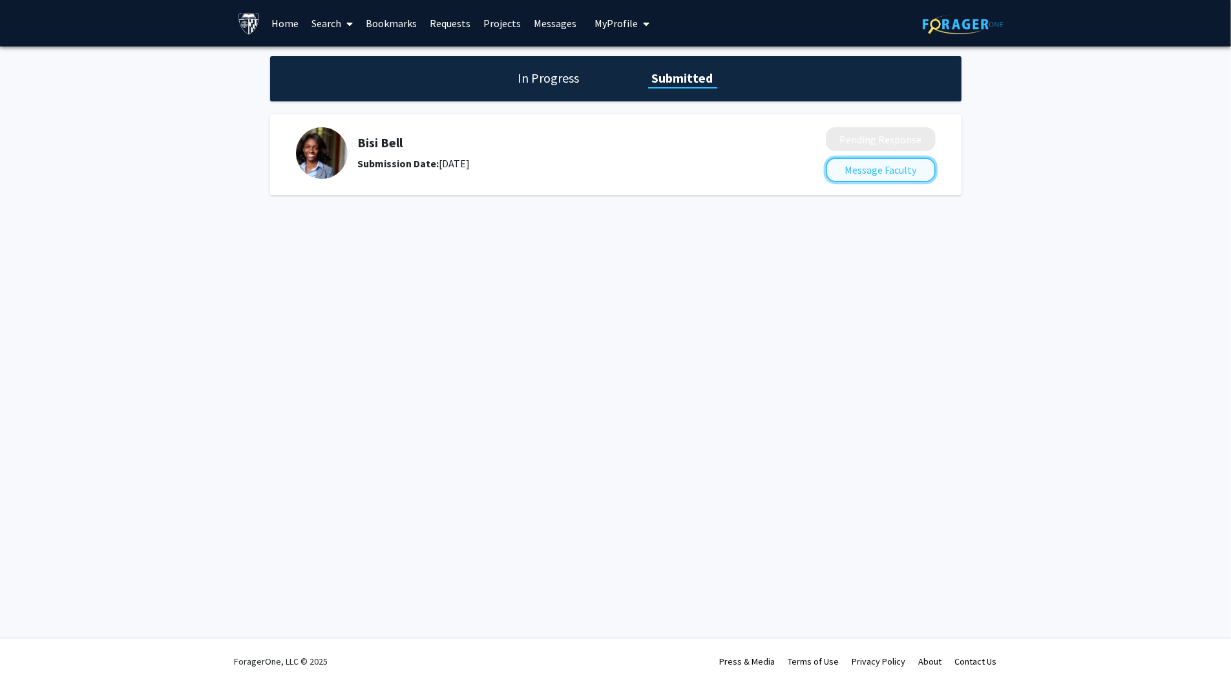
click at [885, 176] on button "Message Faculty" at bounding box center [881, 170] width 110 height 25
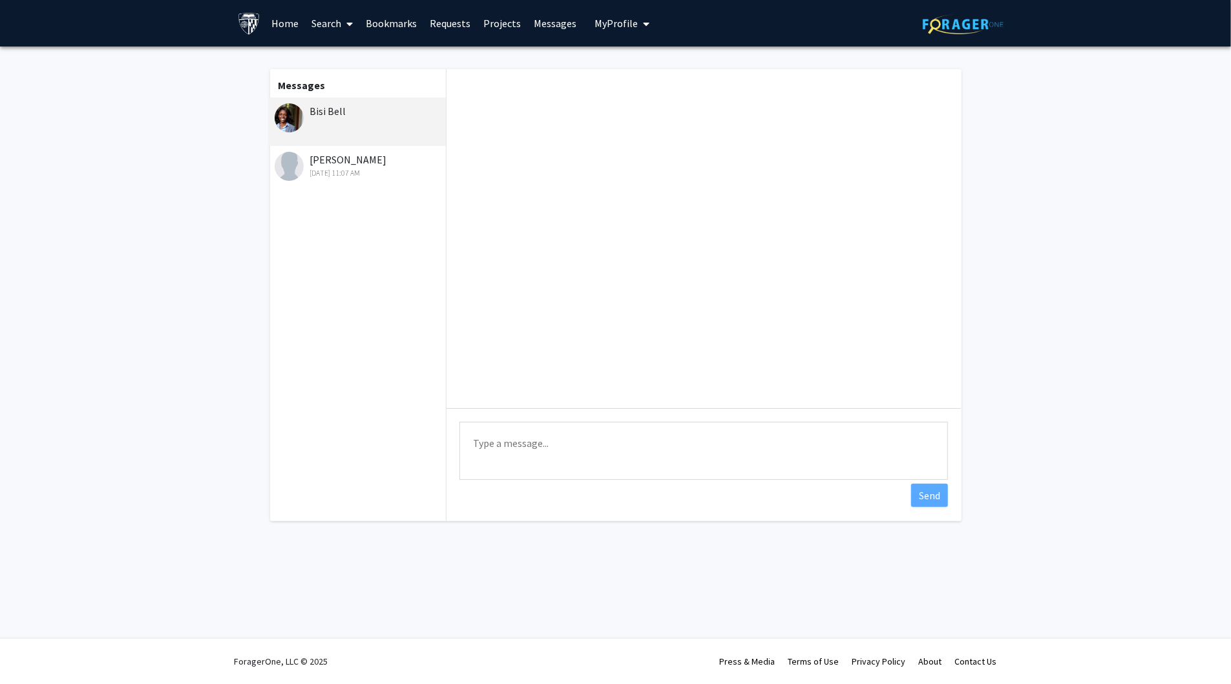
click at [362, 172] on div "[DATE] 11:07 AM" at bounding box center [359, 173] width 169 height 12
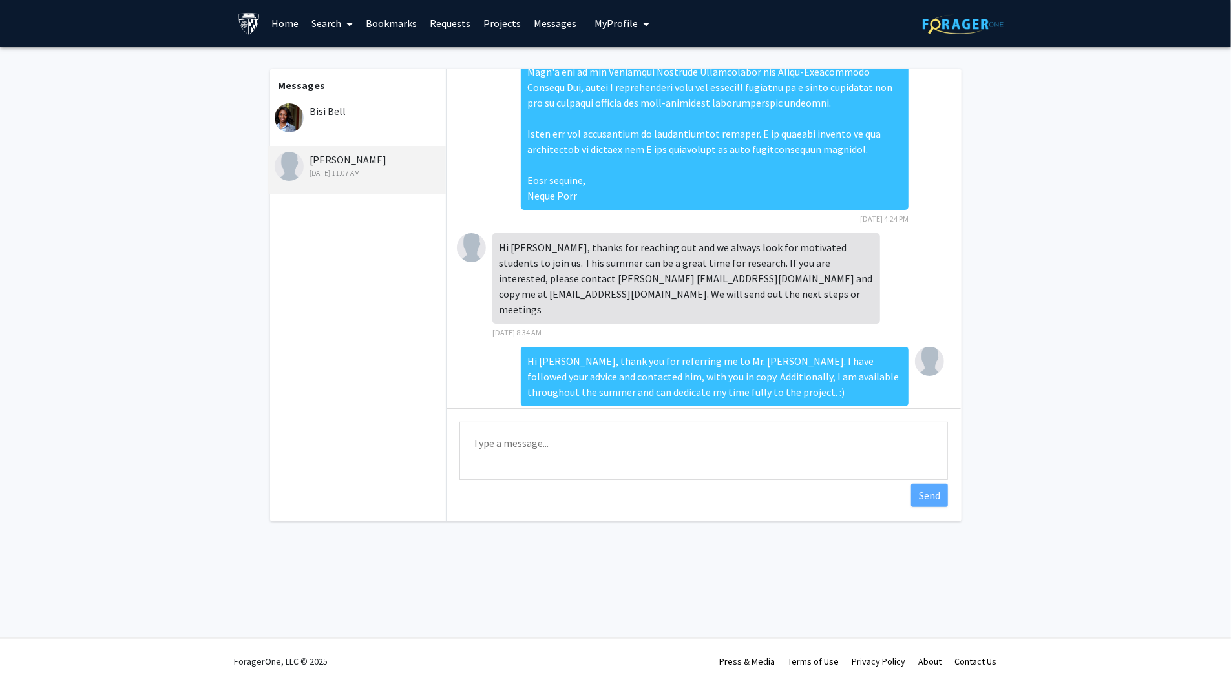
click at [357, 125] on div "Bisi Bell" at bounding box center [357, 122] width 178 height 48
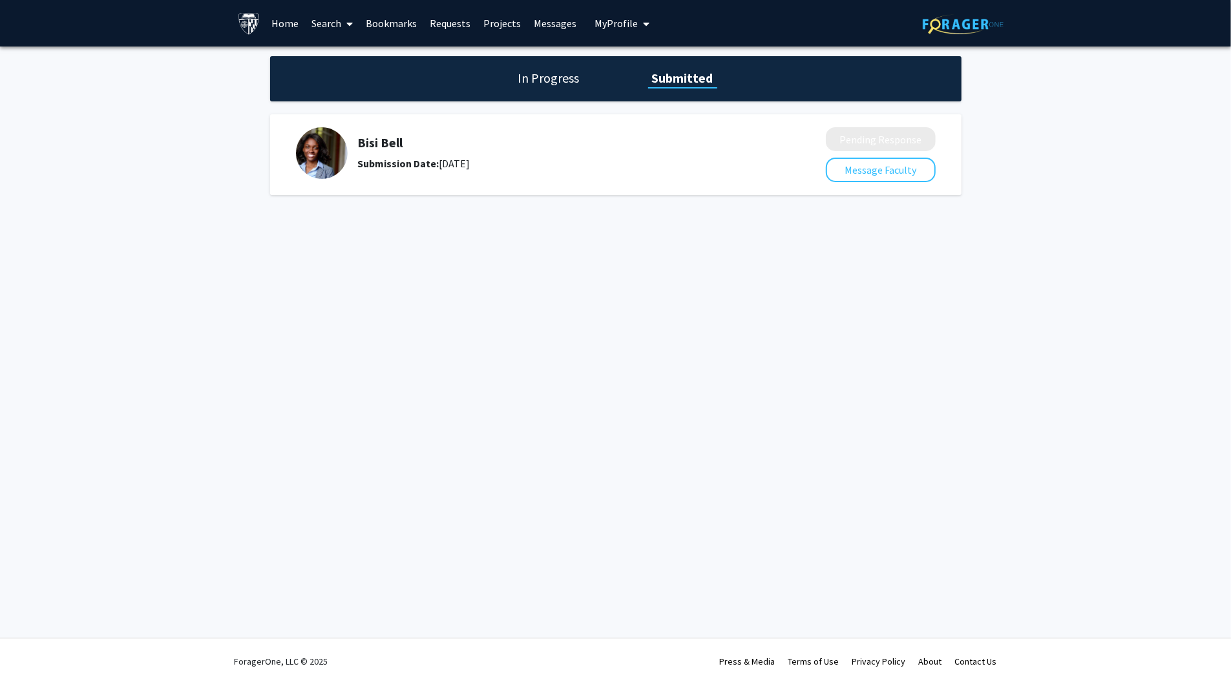
click at [326, 26] on link "Search" at bounding box center [332, 23] width 54 height 45
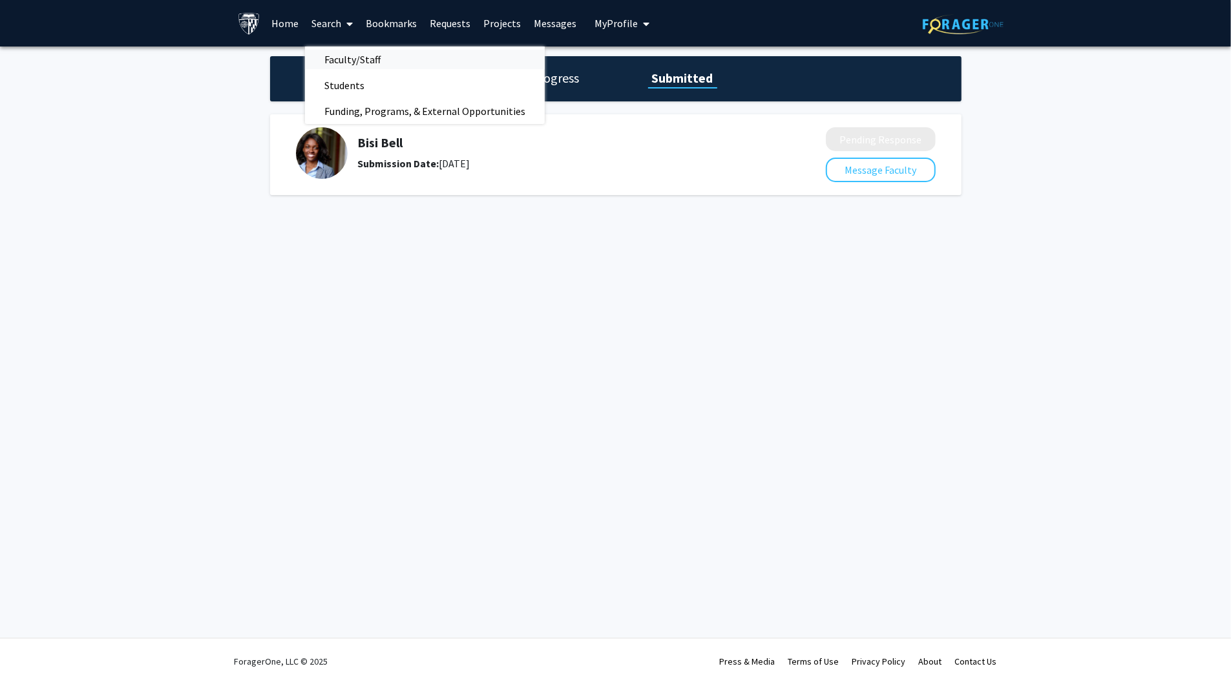
click at [341, 61] on span "Faculty/Staff" at bounding box center [352, 60] width 95 height 26
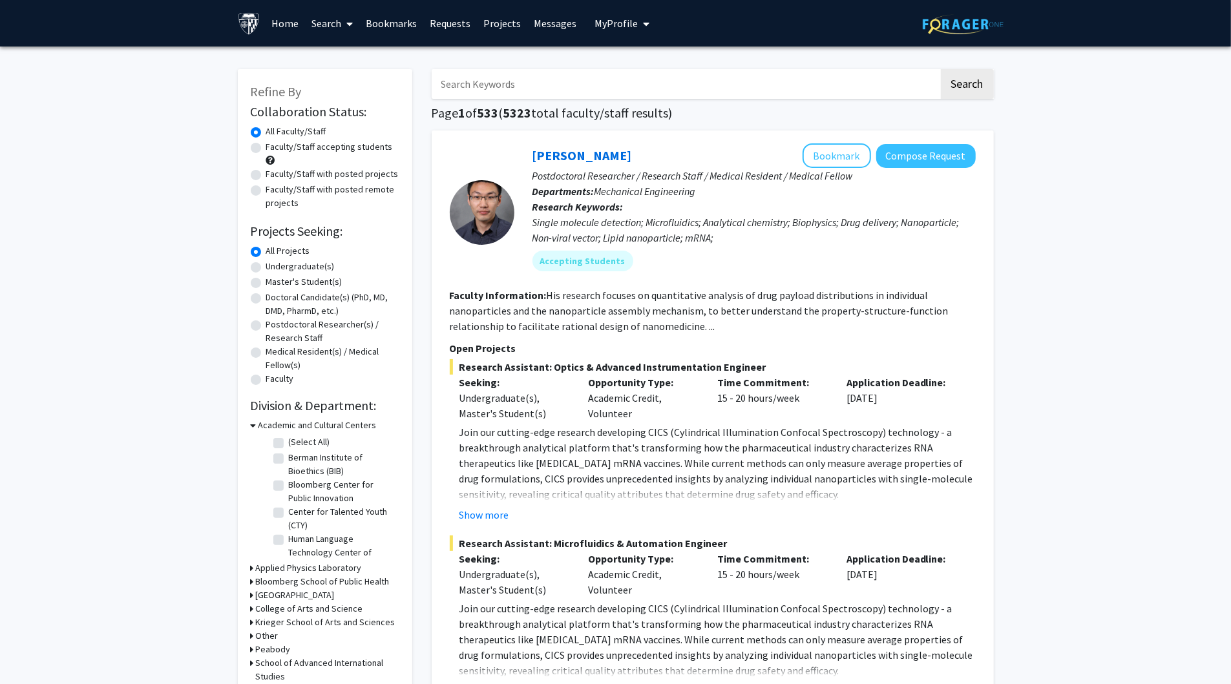
click at [313, 263] on label "Undergraduate(s)" at bounding box center [300, 267] width 68 height 14
click at [275, 263] on input "Undergraduate(s)" at bounding box center [270, 264] width 8 height 8
radio input "true"
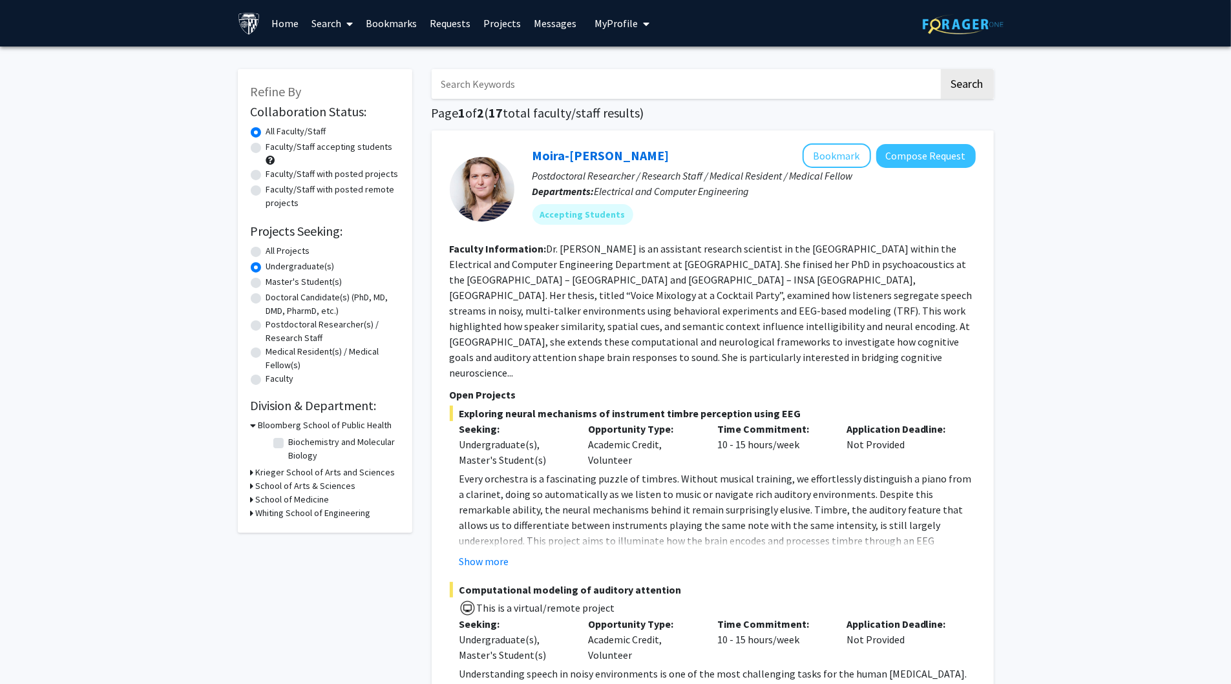
click at [485, 85] on input "Search Keywords" at bounding box center [685, 84] width 507 height 30
click at [514, 351] on fg-search-faculty "Moira-[PERSON_NAME] Bookmark Compose Request Postdoctoral Researcher / Research…" at bounding box center [713, 453] width 526 height 621
click at [541, 78] on input "Search Keywords" at bounding box center [685, 84] width 507 height 30
paste input "Muyinatu Bell"
type input "Muyinatu Bell"
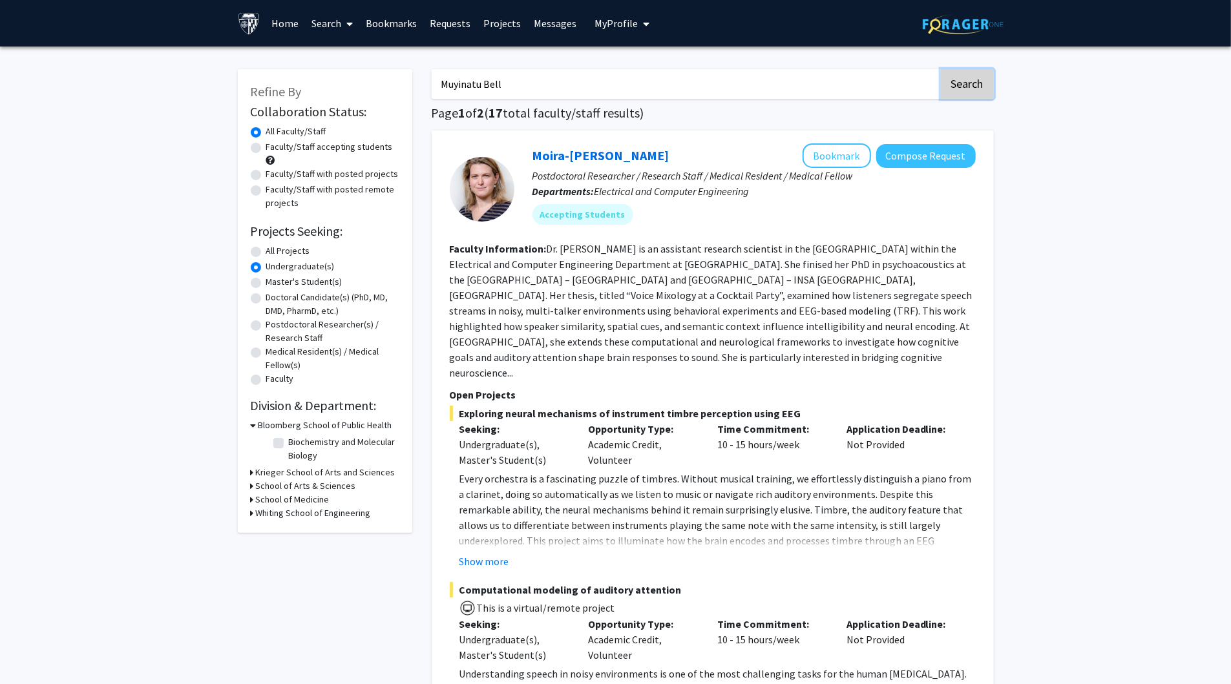
click at [954, 84] on button "Search" at bounding box center [967, 84] width 53 height 30
radio input "true"
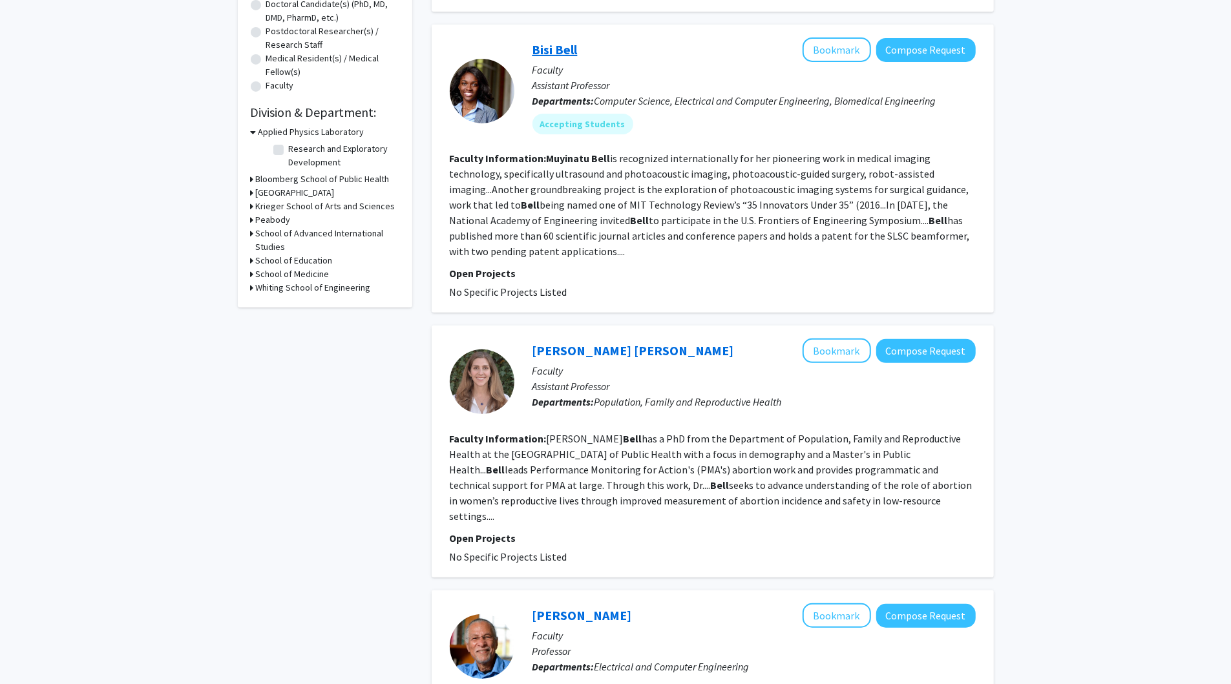
scroll to position [17, 0]
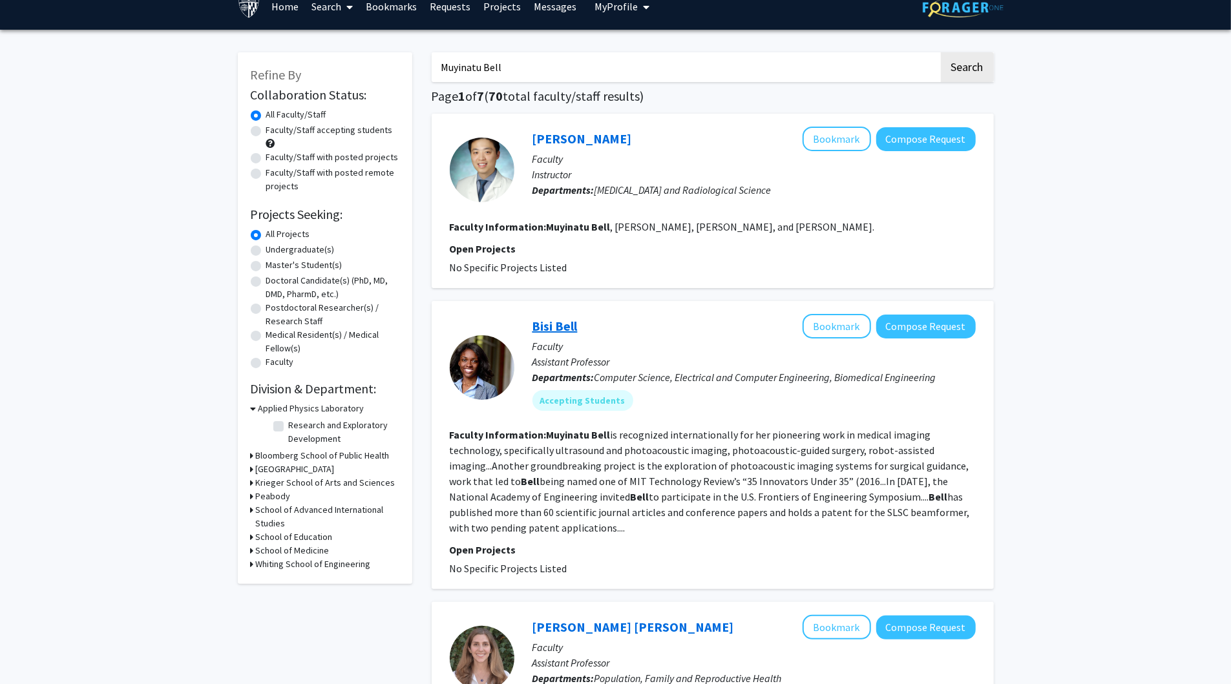
click at [564, 327] on link "Bisi Bell" at bounding box center [554, 326] width 45 height 16
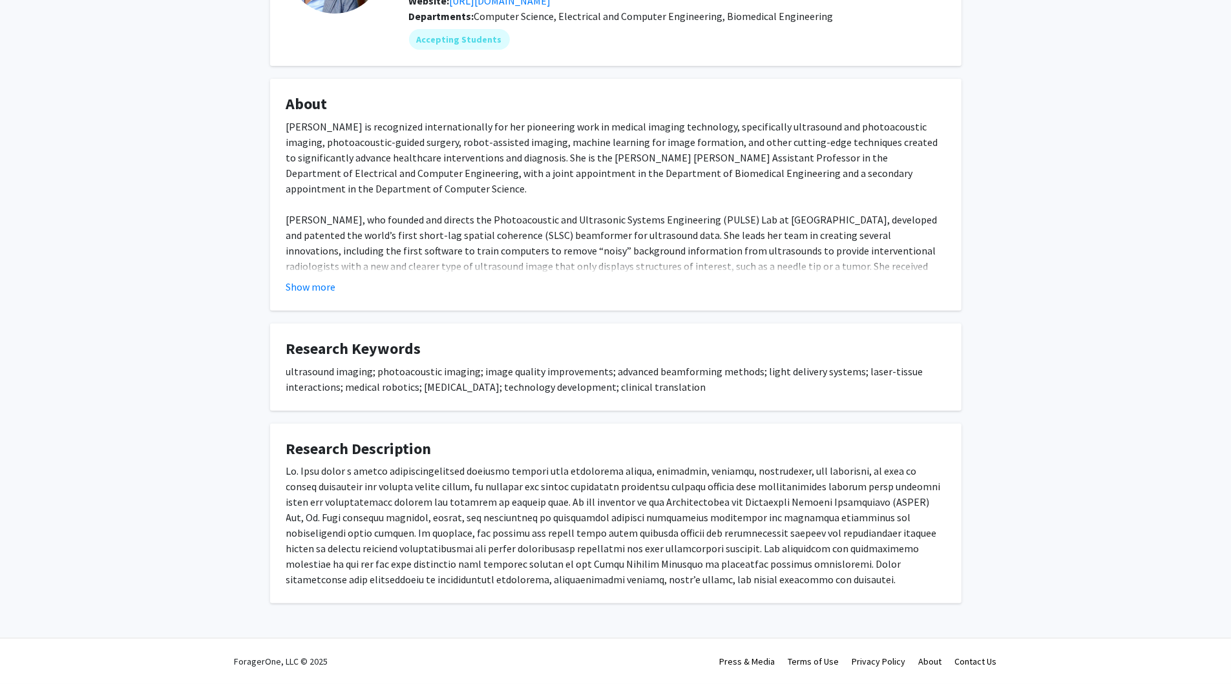
scroll to position [156, 0]
click at [408, 368] on div "ultrasound imaging; photoacoustic imaging; image quality improvements; advanced…" at bounding box center [615, 379] width 659 height 31
copy div "photoacoustic"
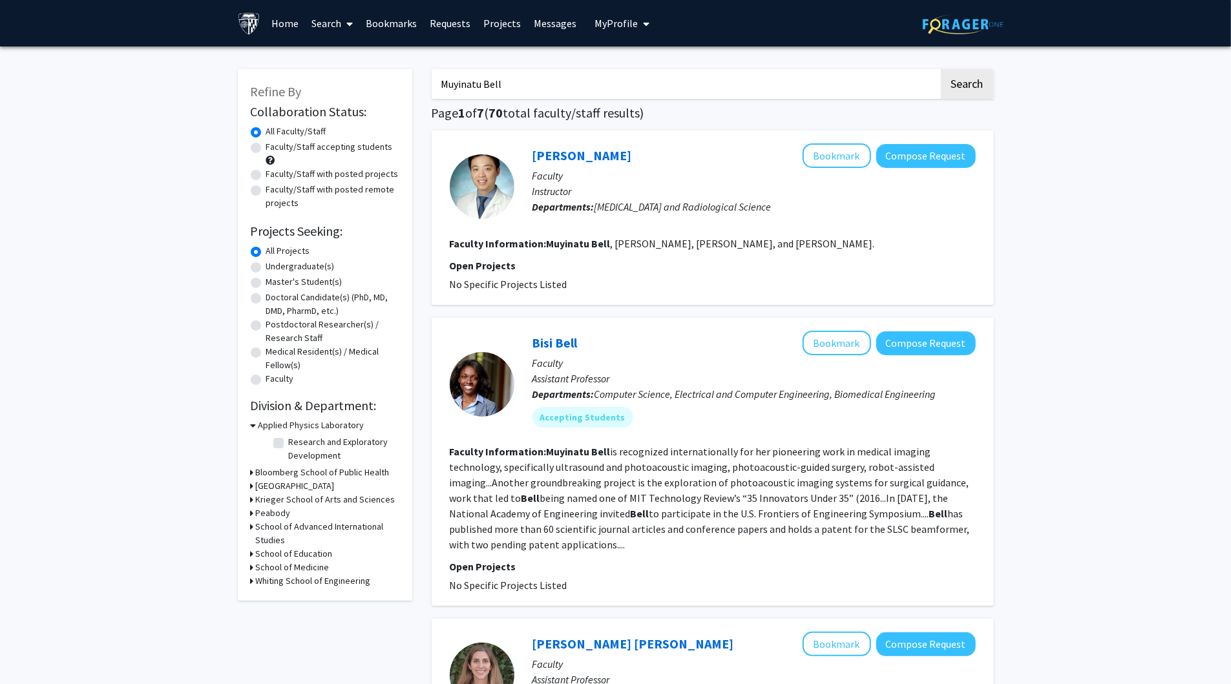
click at [481, 85] on input "Muyinatu Bell" at bounding box center [685, 84] width 507 height 30
paste input "photoacoustic"
type input "photoacoustic"
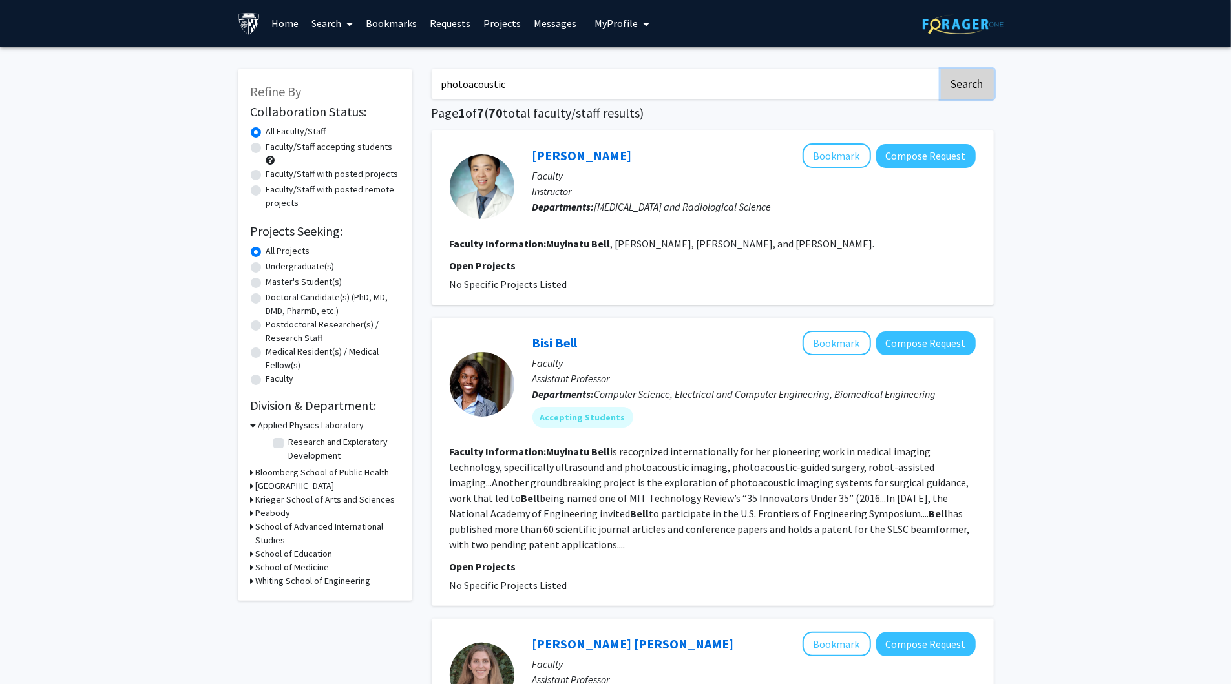
click at [971, 74] on button "Search" at bounding box center [967, 84] width 53 height 30
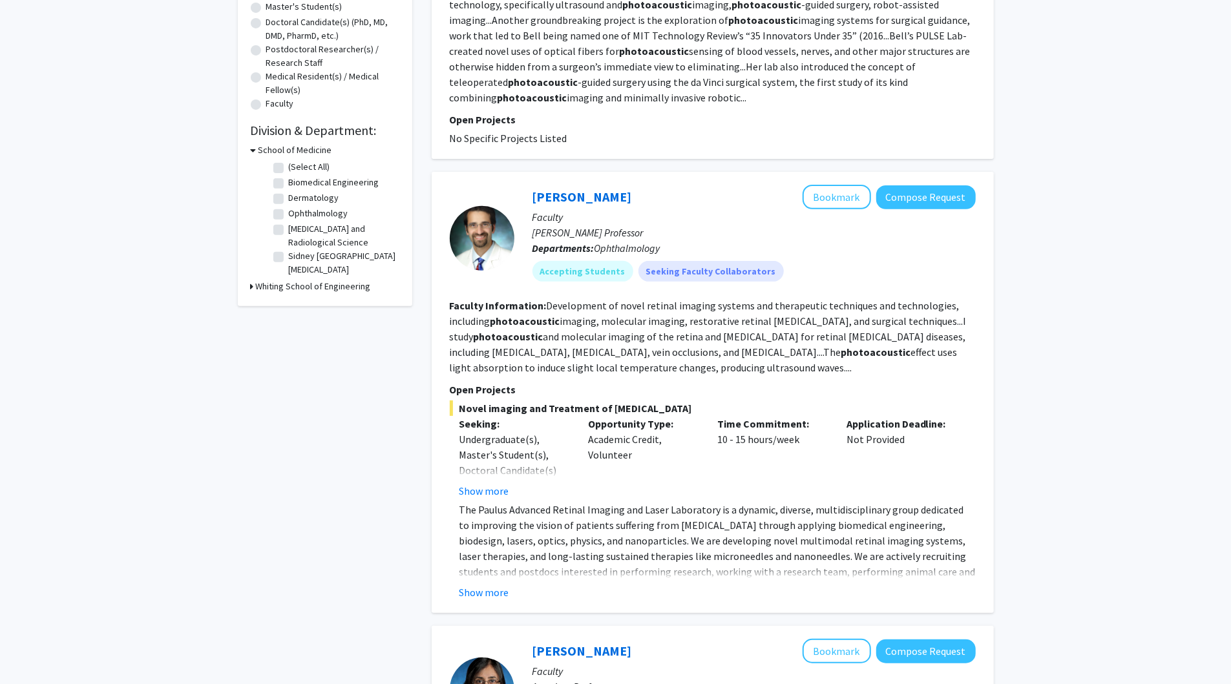
scroll to position [282, 0]
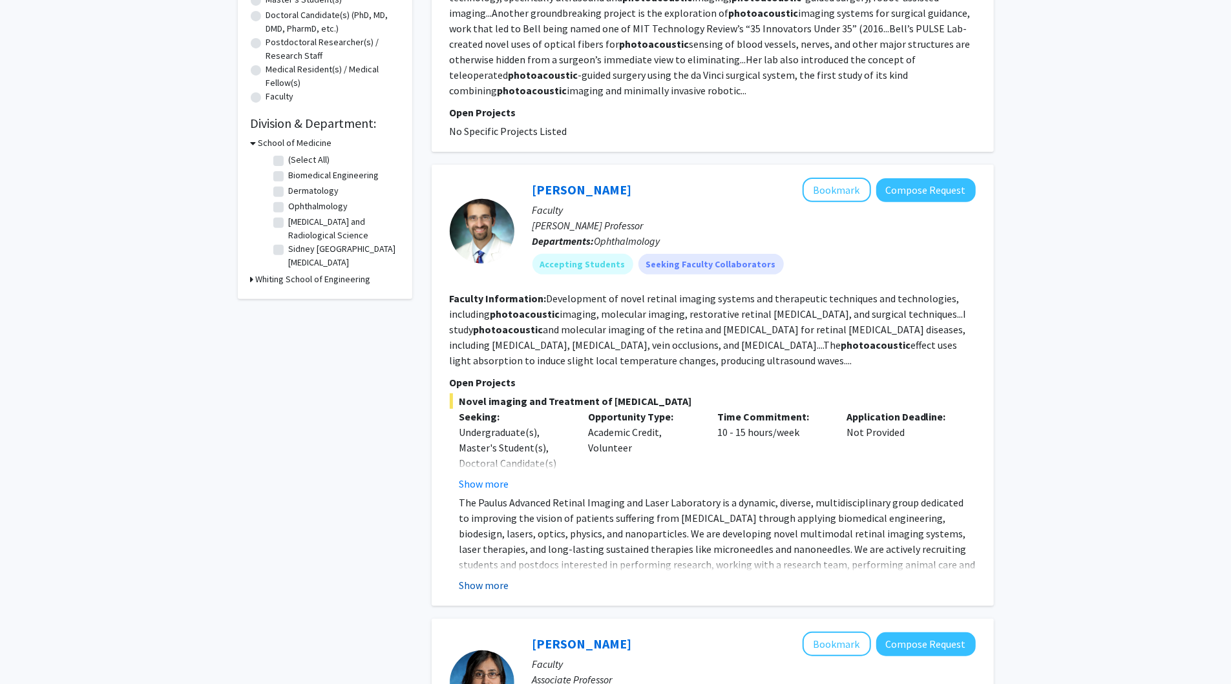
click at [499, 585] on button "Show more" at bounding box center [484, 586] width 50 height 16
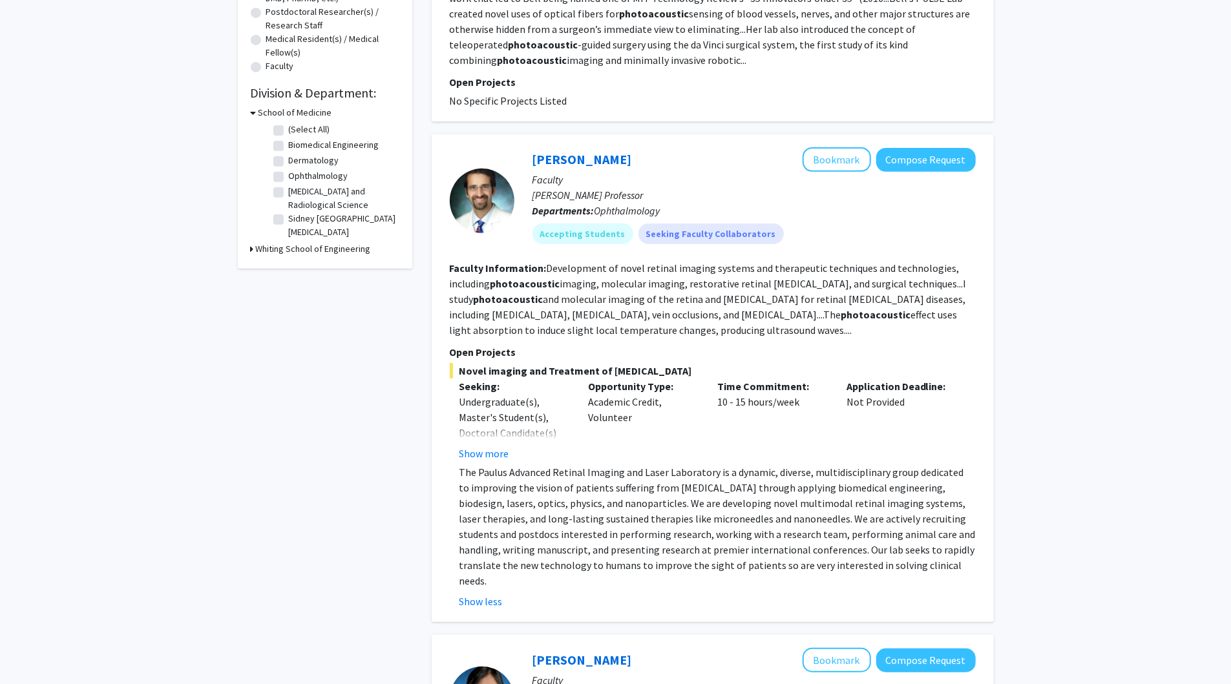
scroll to position [320, 0]
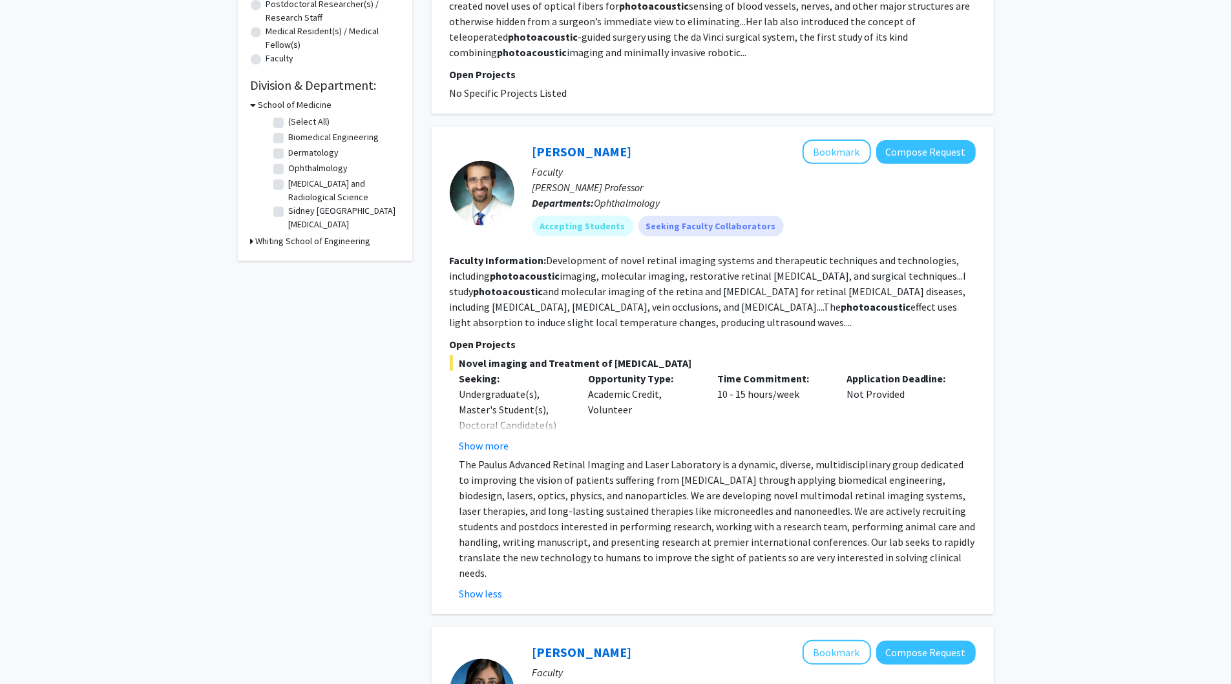
click at [850, 294] on fg-read-more "Development of novel retinal imaging systems and therapeutic techniques and tec…" at bounding box center [708, 291] width 517 height 75
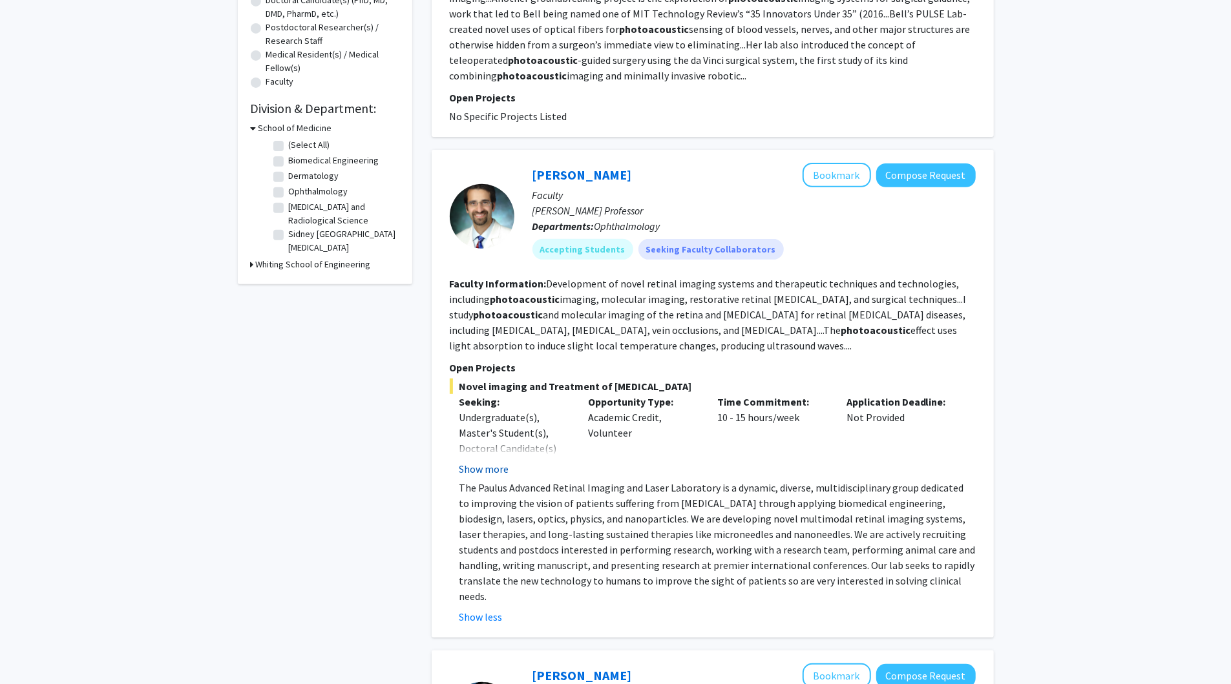
click at [494, 450] on div "Novel imaging and Treatment of [MEDICAL_DATA] Seeking: Undergraduate(s), Master…" at bounding box center [713, 502] width 526 height 246
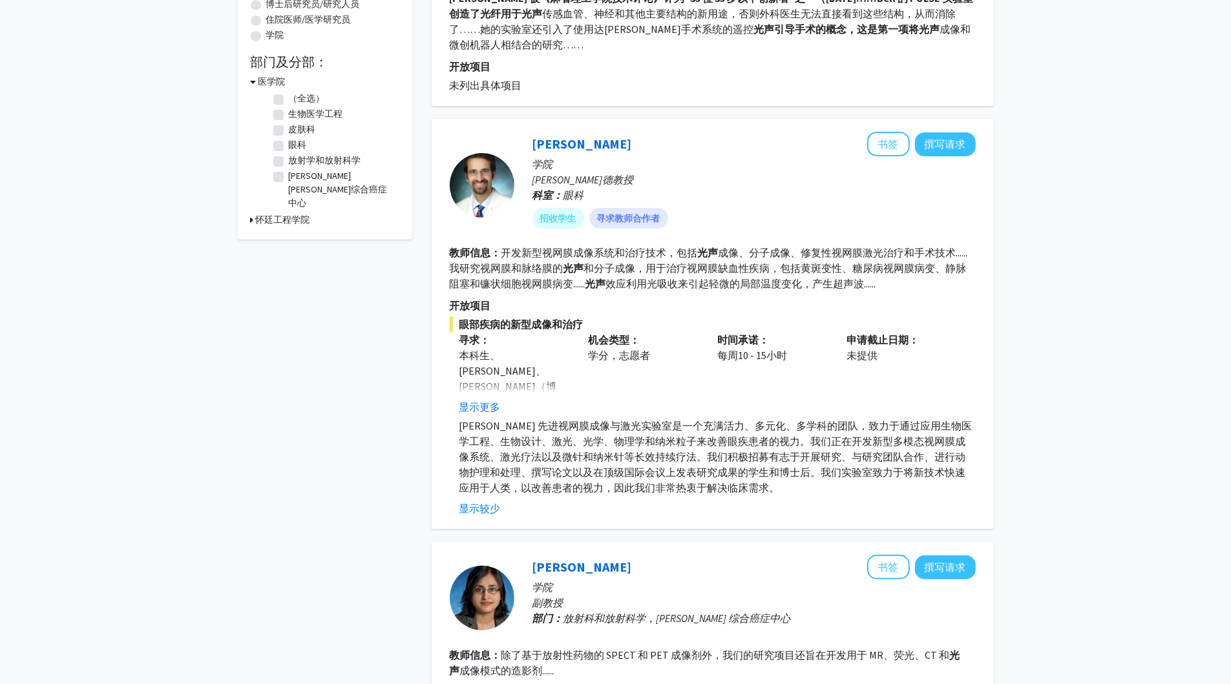
scroll to position [320, 0]
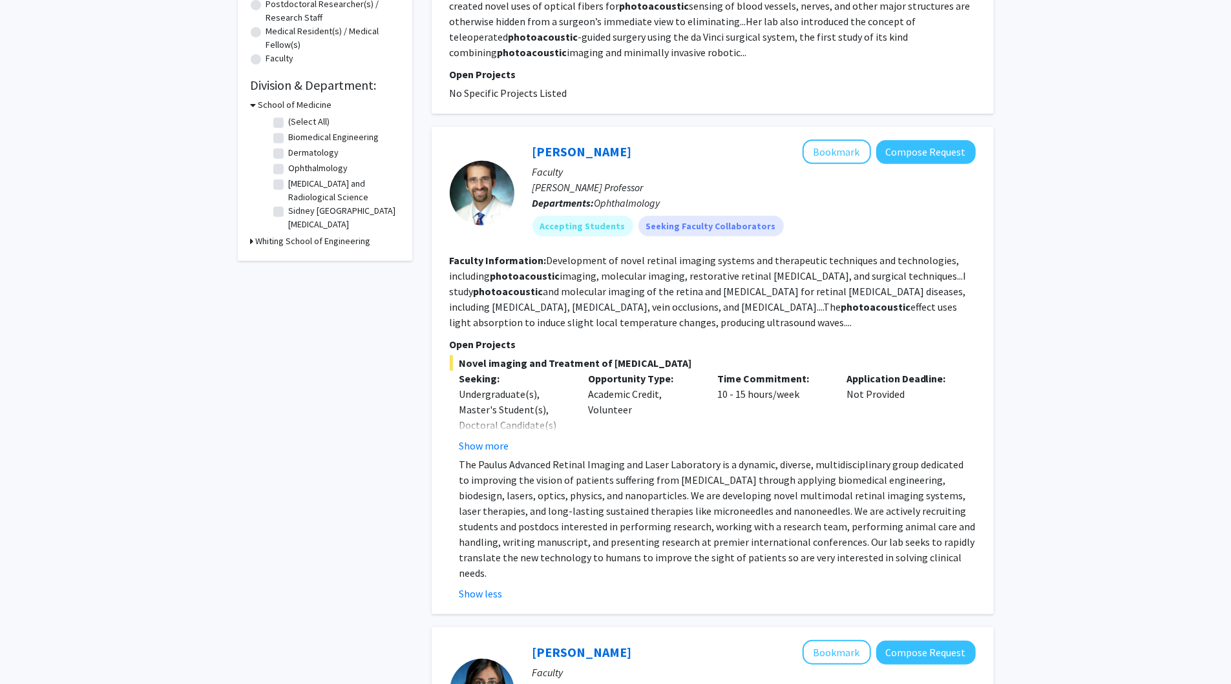
click at [687, 158] on div "[PERSON_NAME] Bookmark Compose Request" at bounding box center [753, 152] width 443 height 25
click at [934, 150] on button "Compose Request" at bounding box center [926, 152] width 100 height 24
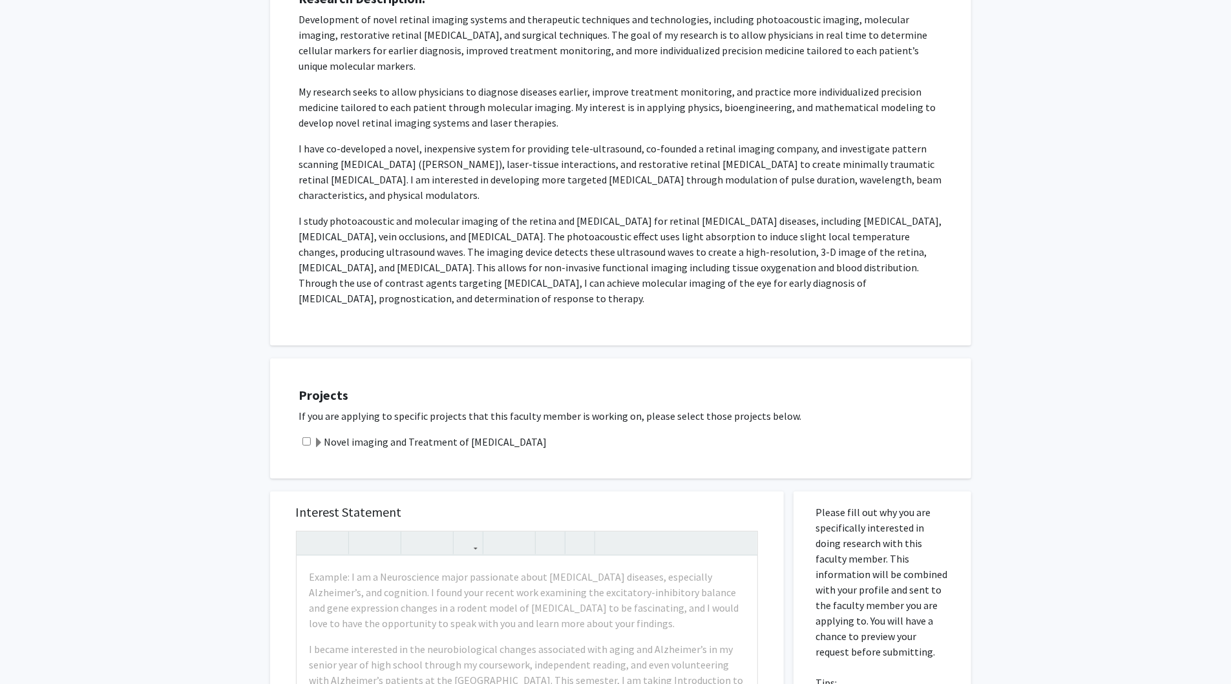
scroll to position [277, 0]
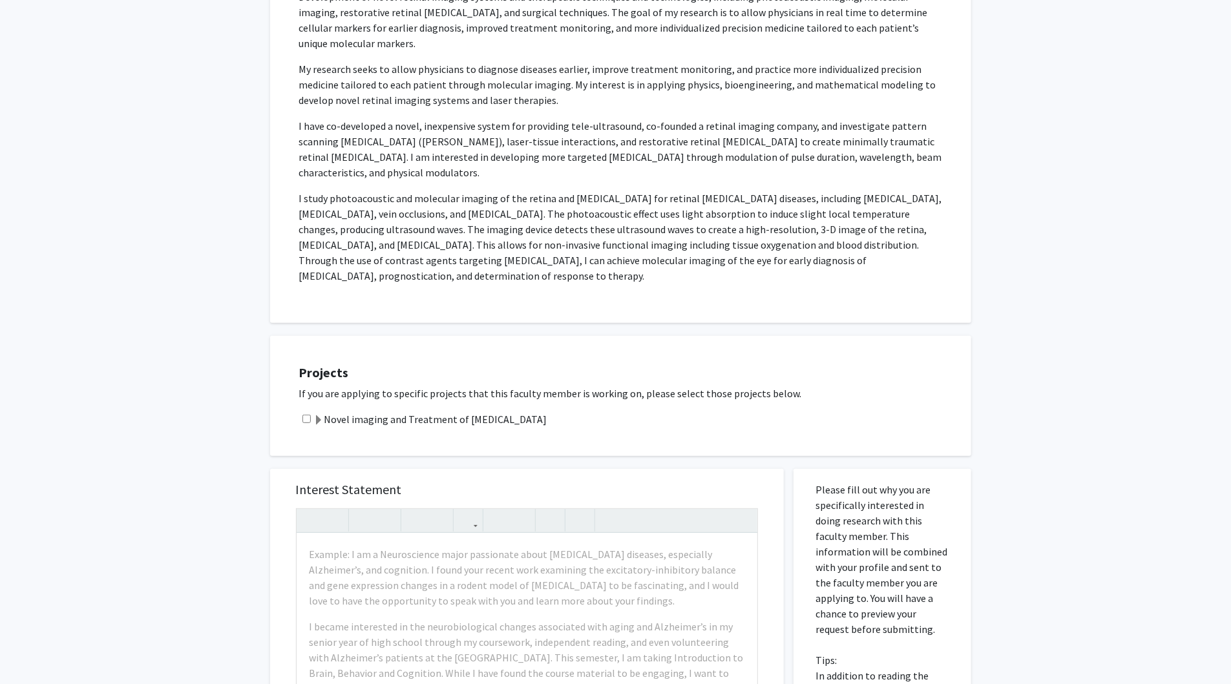
click at [448, 412] on label "Novel imaging and Treatment of [MEDICAL_DATA]" at bounding box center [430, 420] width 233 height 16
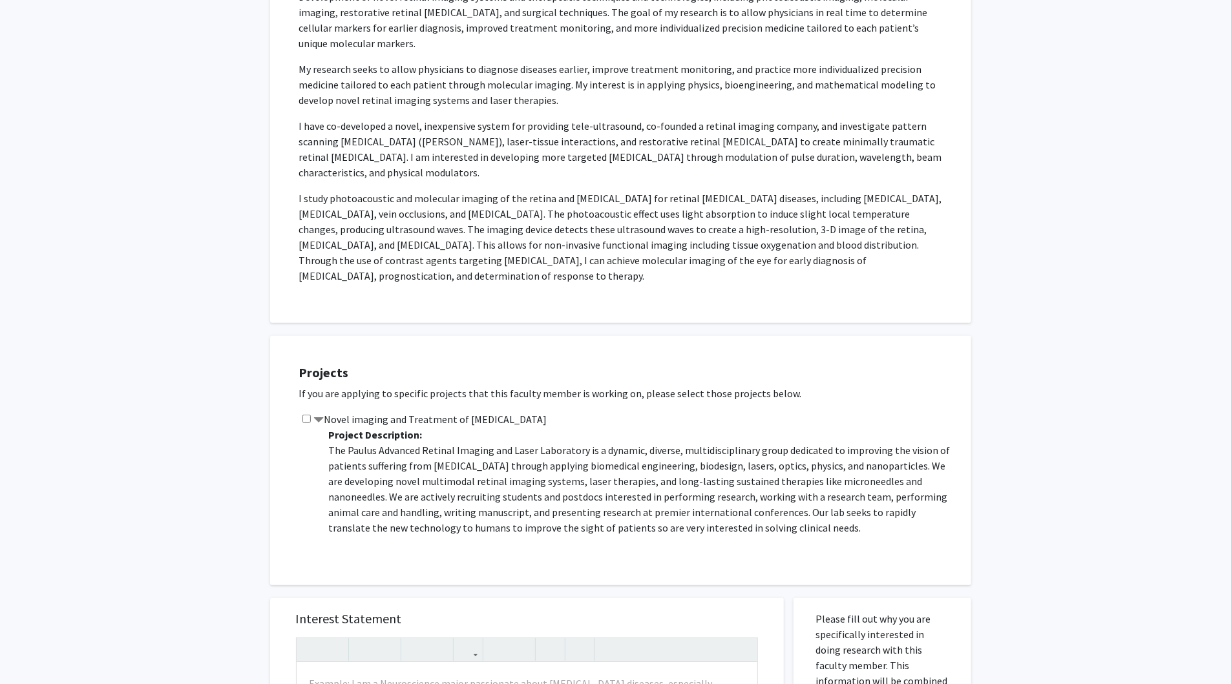
click at [306, 415] on input "checkbox" at bounding box center [306, 419] width 8 height 8
checkbox input "true"
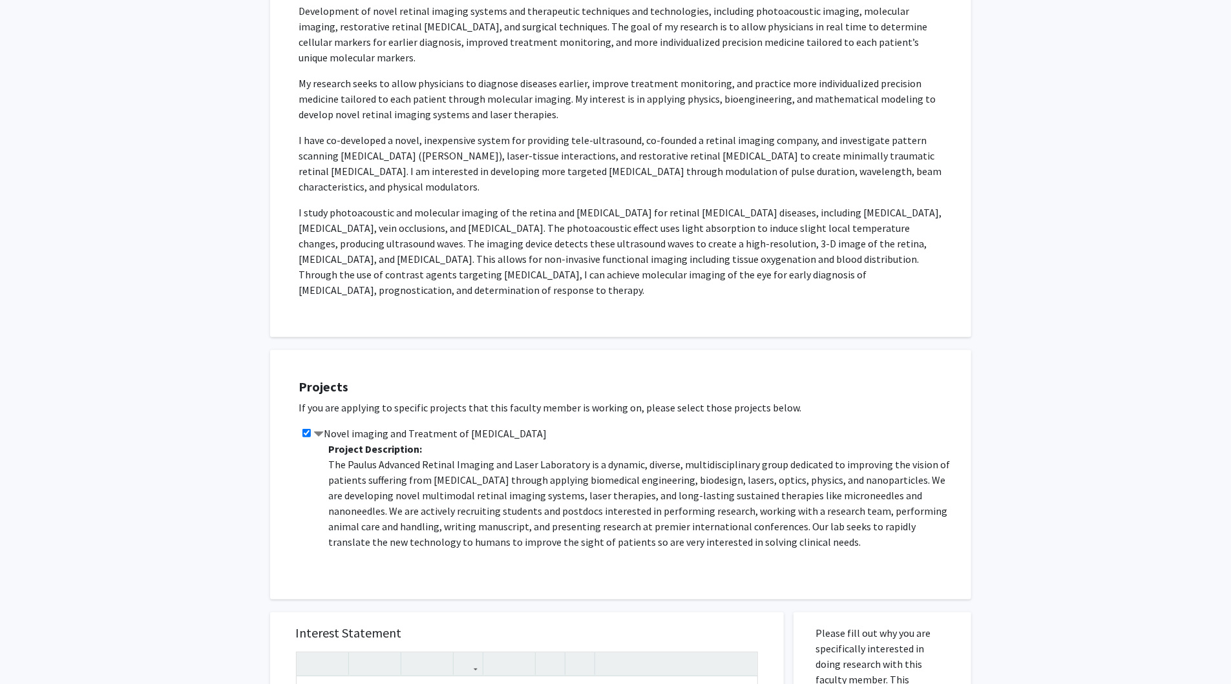
scroll to position [0, 0]
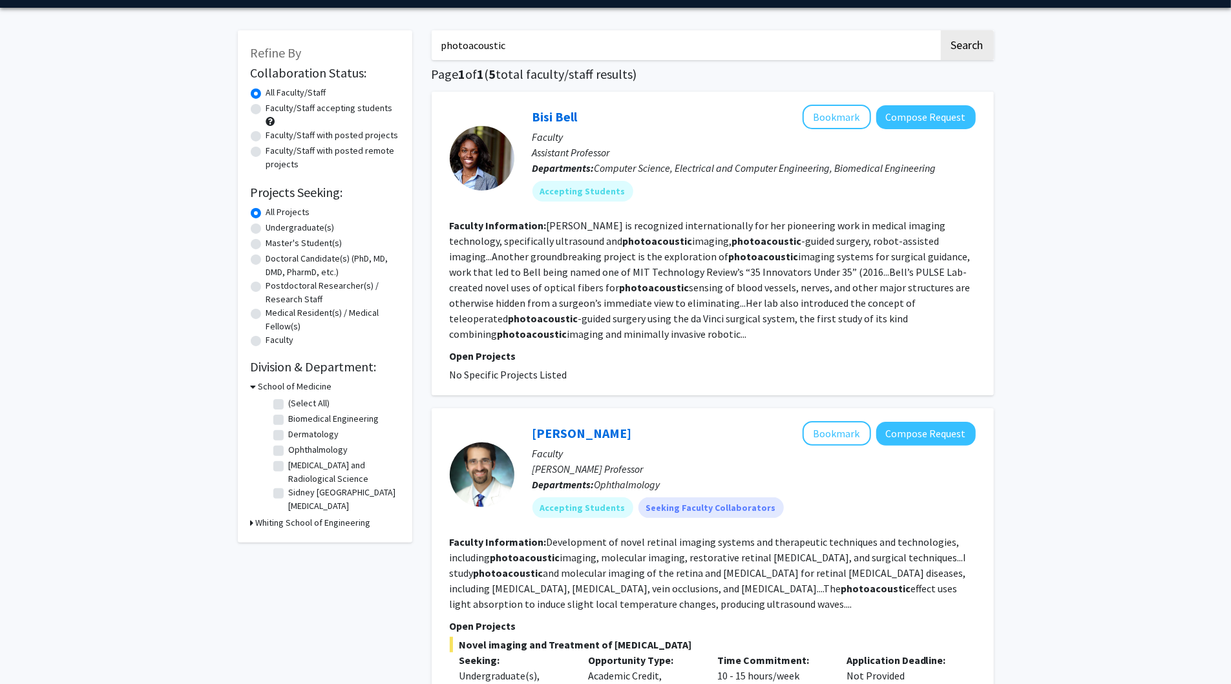
scroll to position [102, 0]
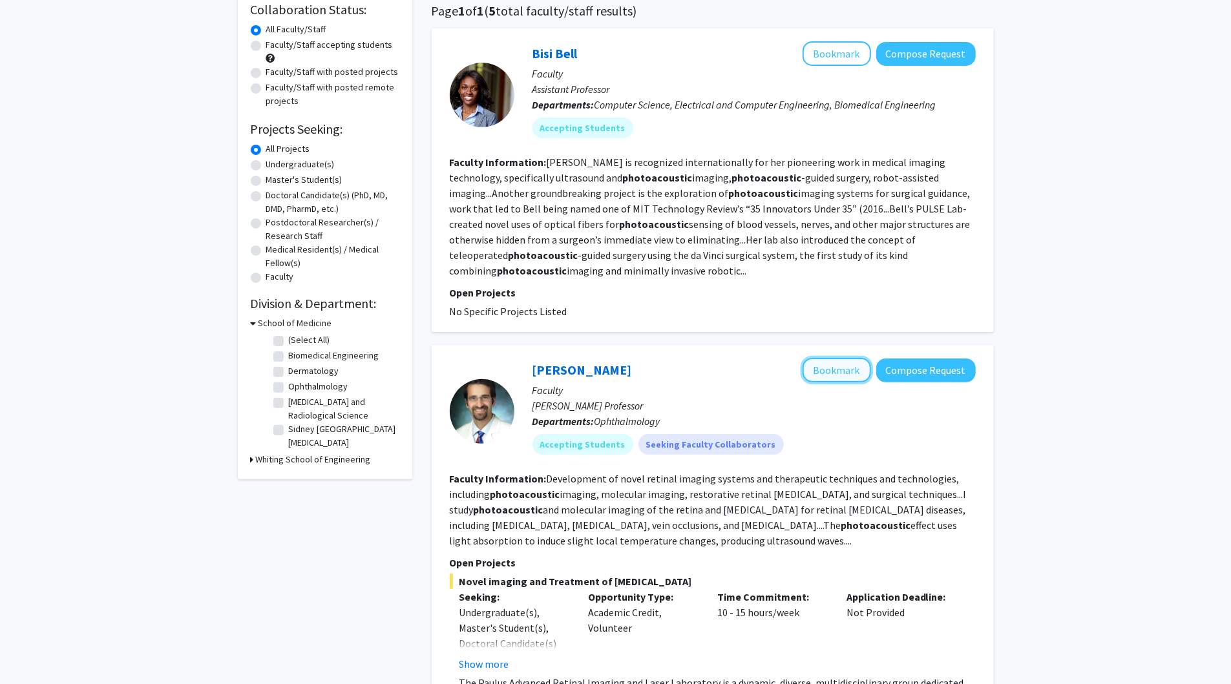
click at [819, 366] on button "Bookmark" at bounding box center [837, 370] width 68 height 25
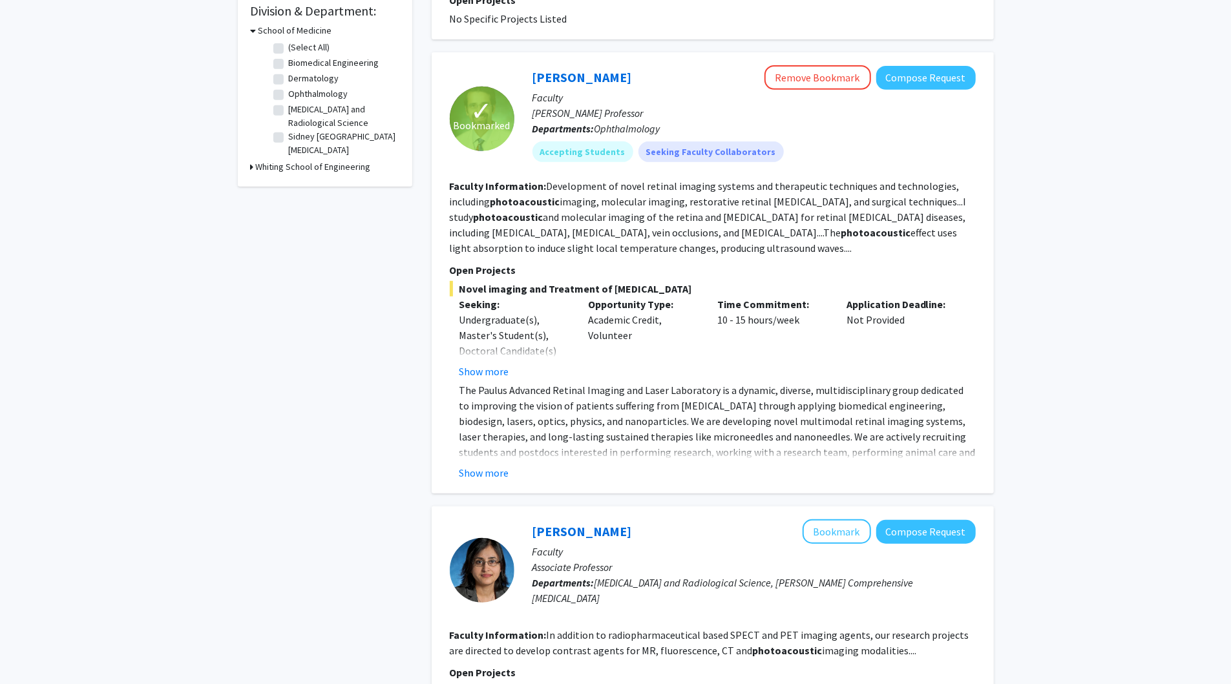
scroll to position [0, 0]
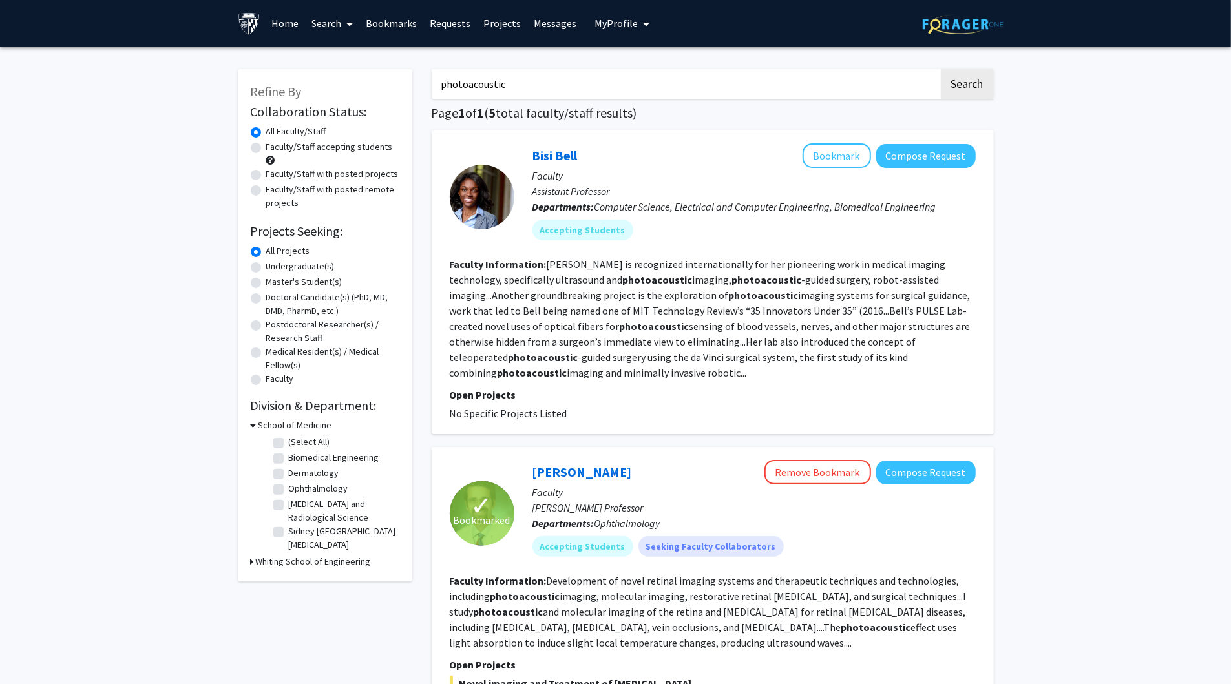
click at [265, 134] on div "All Faculty/Staff" at bounding box center [325, 133] width 149 height 16
click at [879, 86] on input "photoacoustic" at bounding box center [685, 84] width 507 height 30
type input "p"
click at [313, 267] on label "Undergraduate(s)" at bounding box center [300, 267] width 68 height 14
click at [275, 267] on input "Undergraduate(s)" at bounding box center [270, 264] width 8 height 8
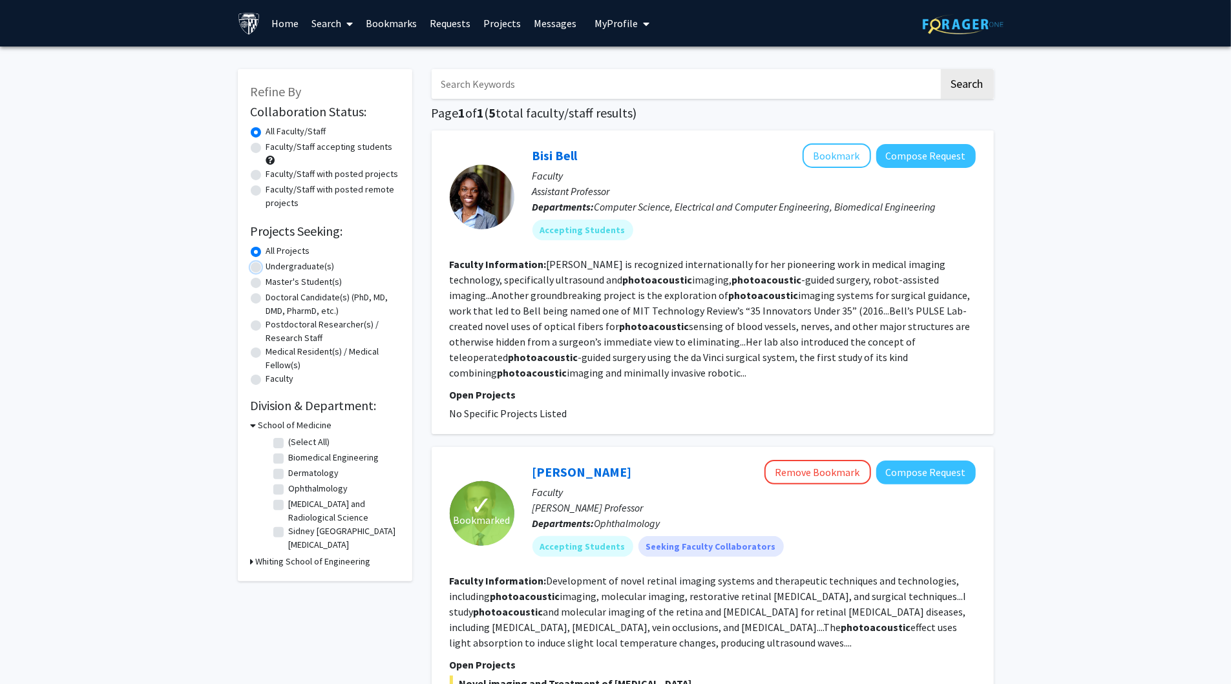
radio input "true"
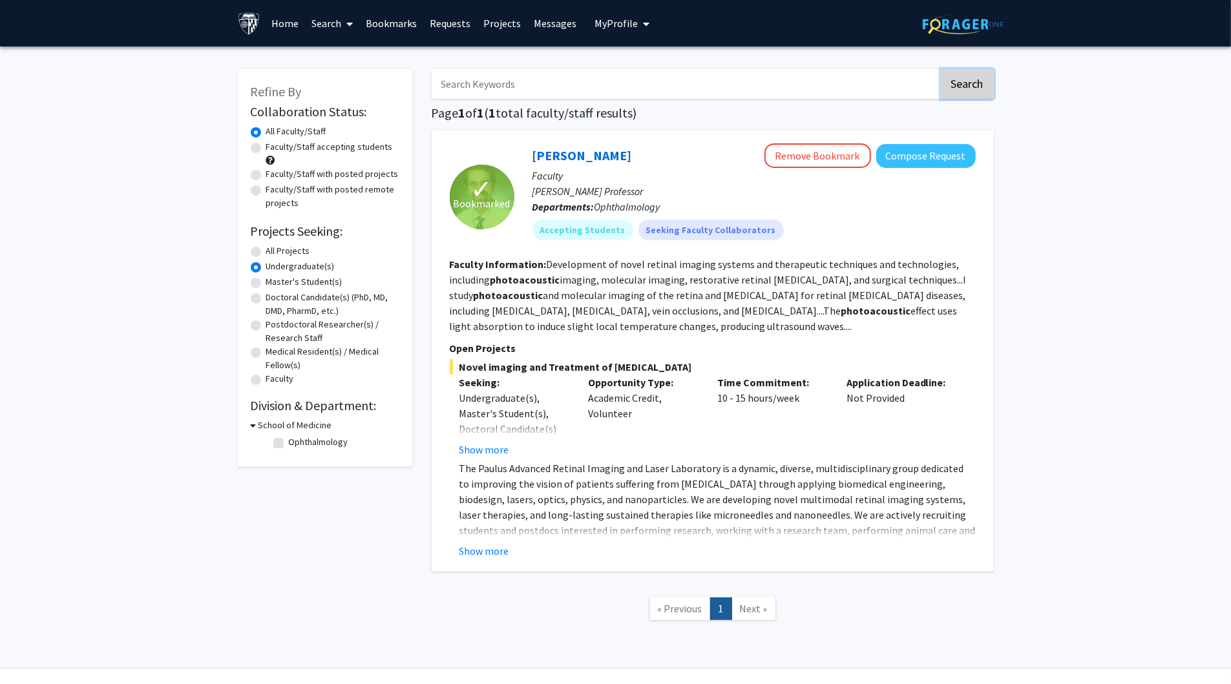
click at [990, 76] on button "Search" at bounding box center [967, 84] width 53 height 30
radio input "true"
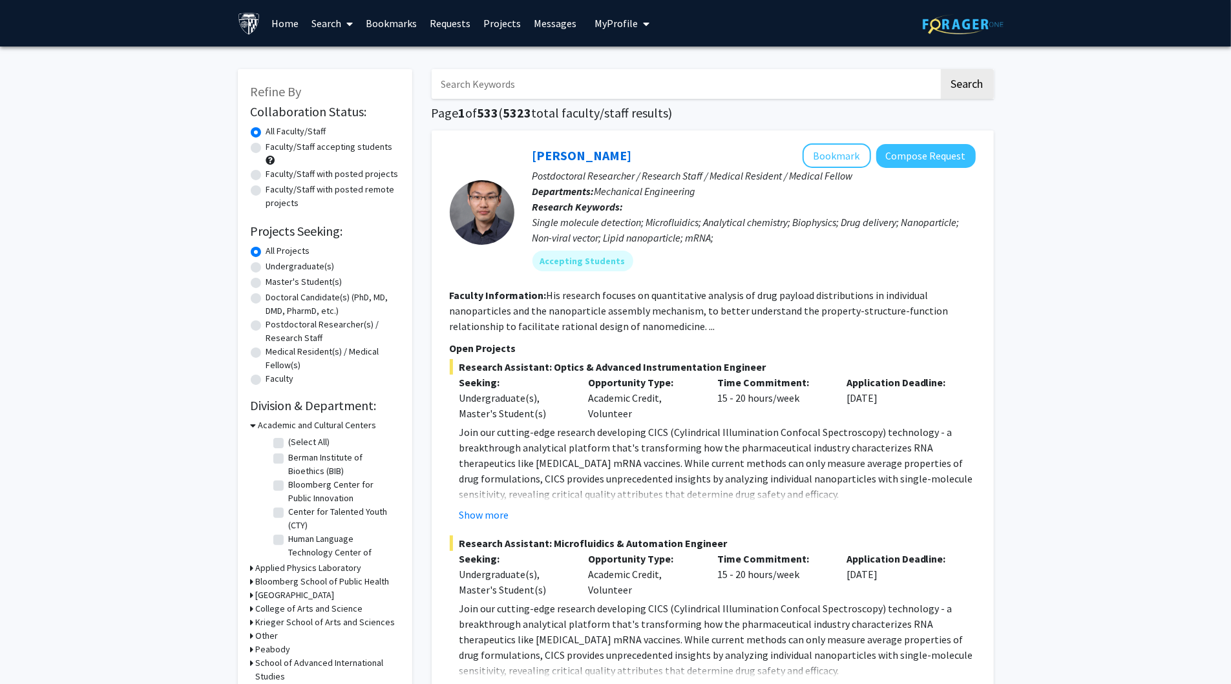
click at [315, 266] on label "Undergraduate(s)" at bounding box center [300, 267] width 68 height 14
click at [275, 266] on input "Undergraduate(s)" at bounding box center [270, 264] width 8 height 8
radio input "true"
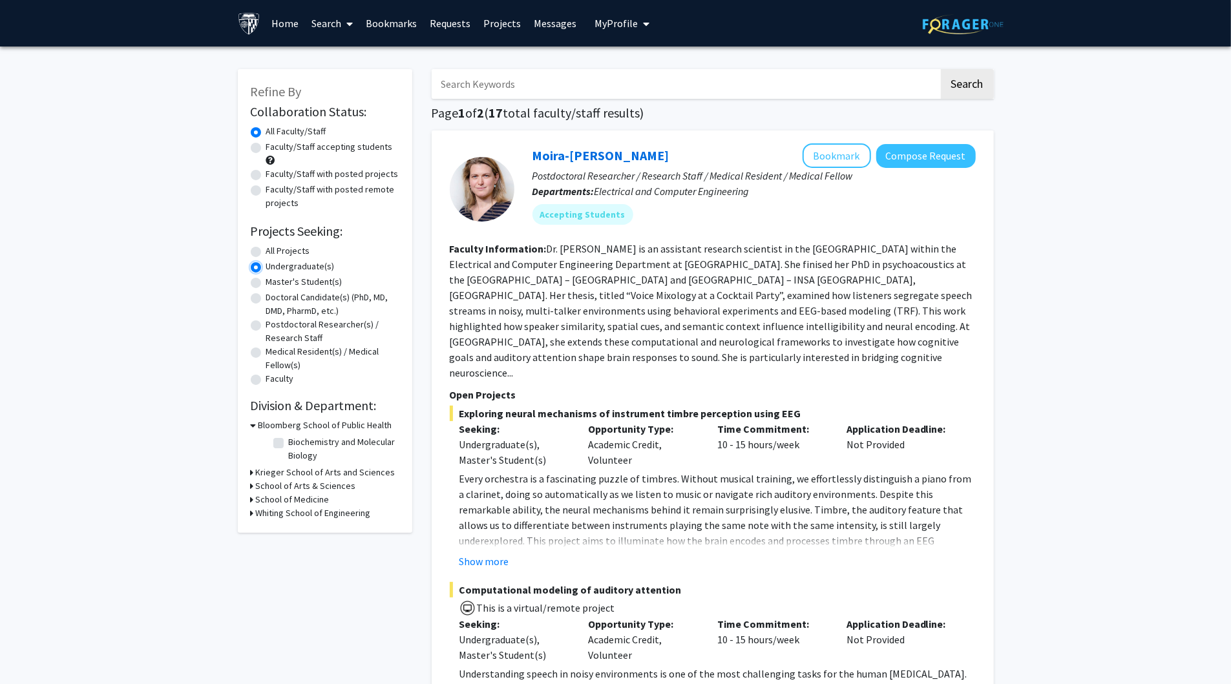
scroll to position [70, 0]
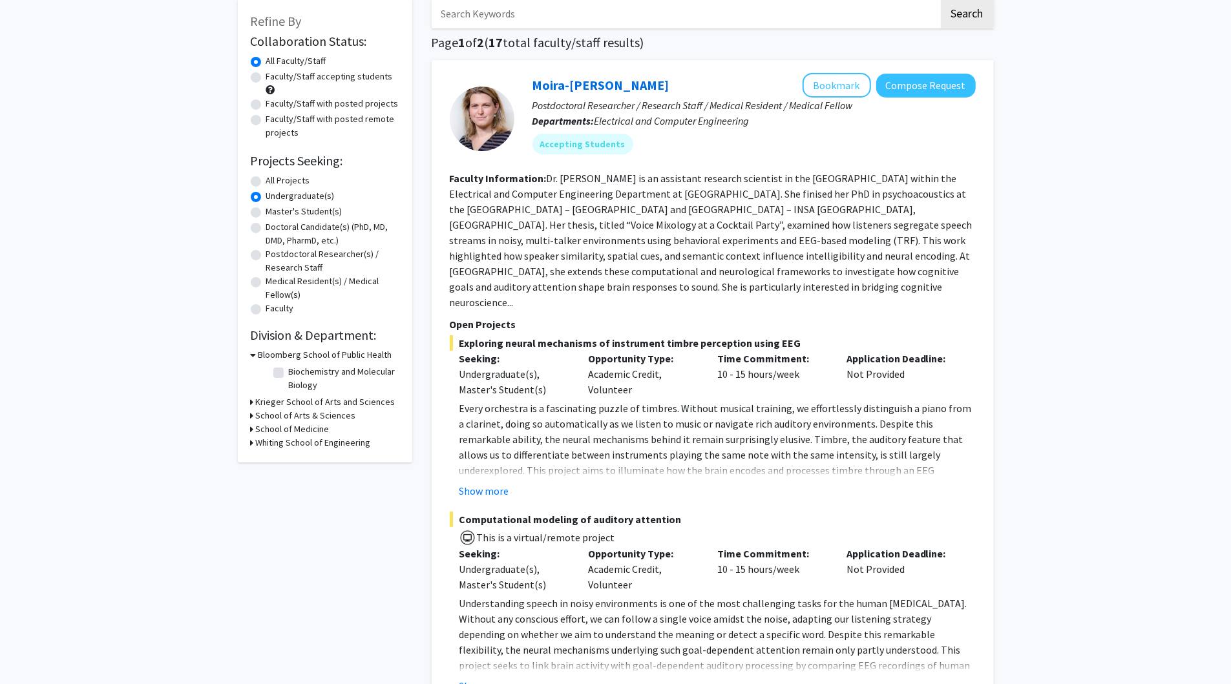
click at [287, 404] on h3 "Krieger School of Arts and Sciences" at bounding box center [326, 402] width 140 height 14
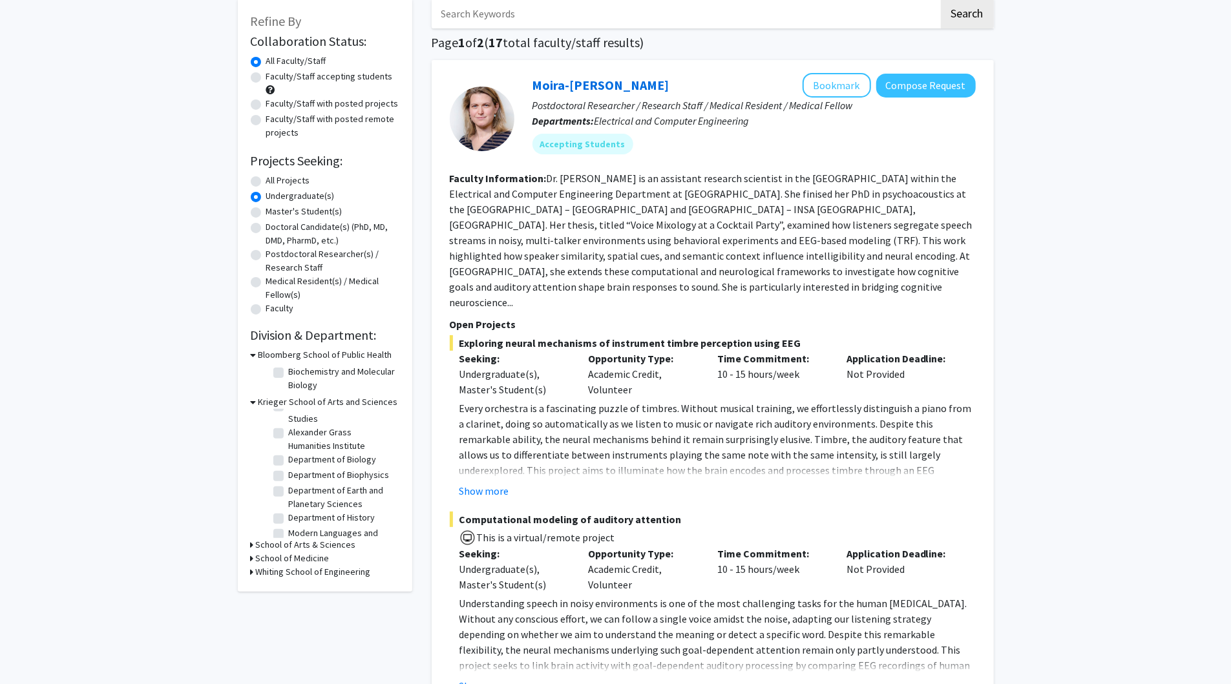
scroll to position [3, 0]
click at [260, 550] on h3 "School of Arts & Sciences" at bounding box center [306, 545] width 100 height 14
click at [284, 603] on h3 "Whiting School of Engineering" at bounding box center [313, 606] width 115 height 14
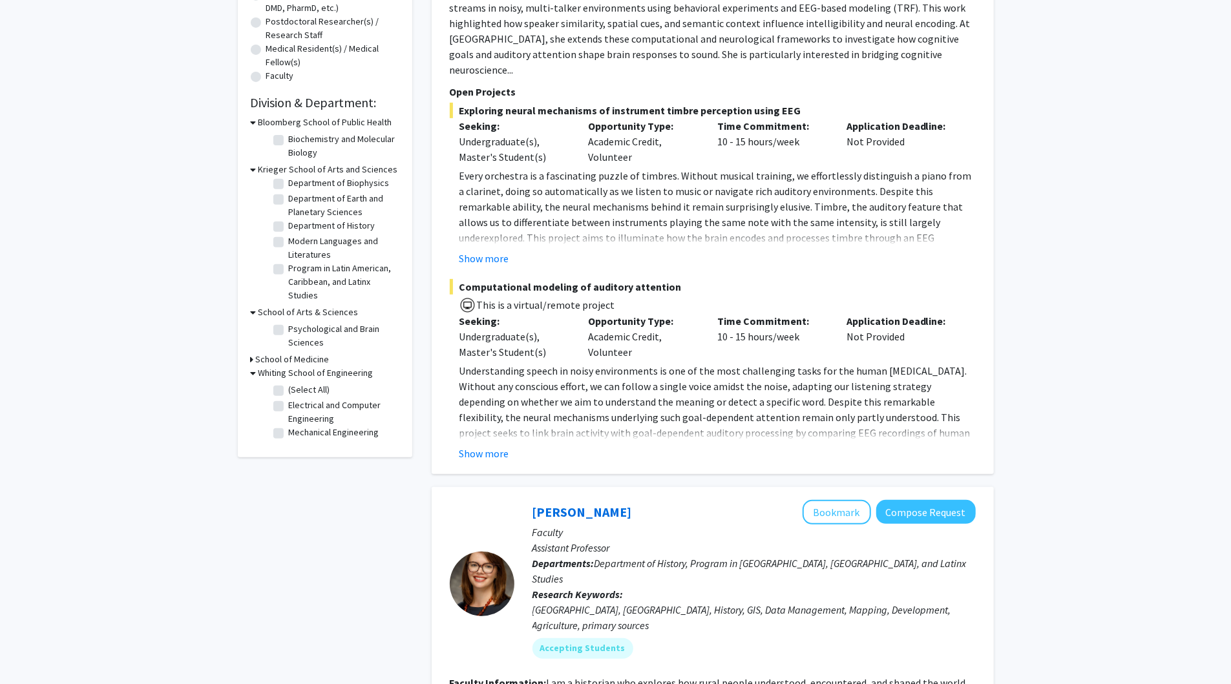
scroll to position [306, 0]
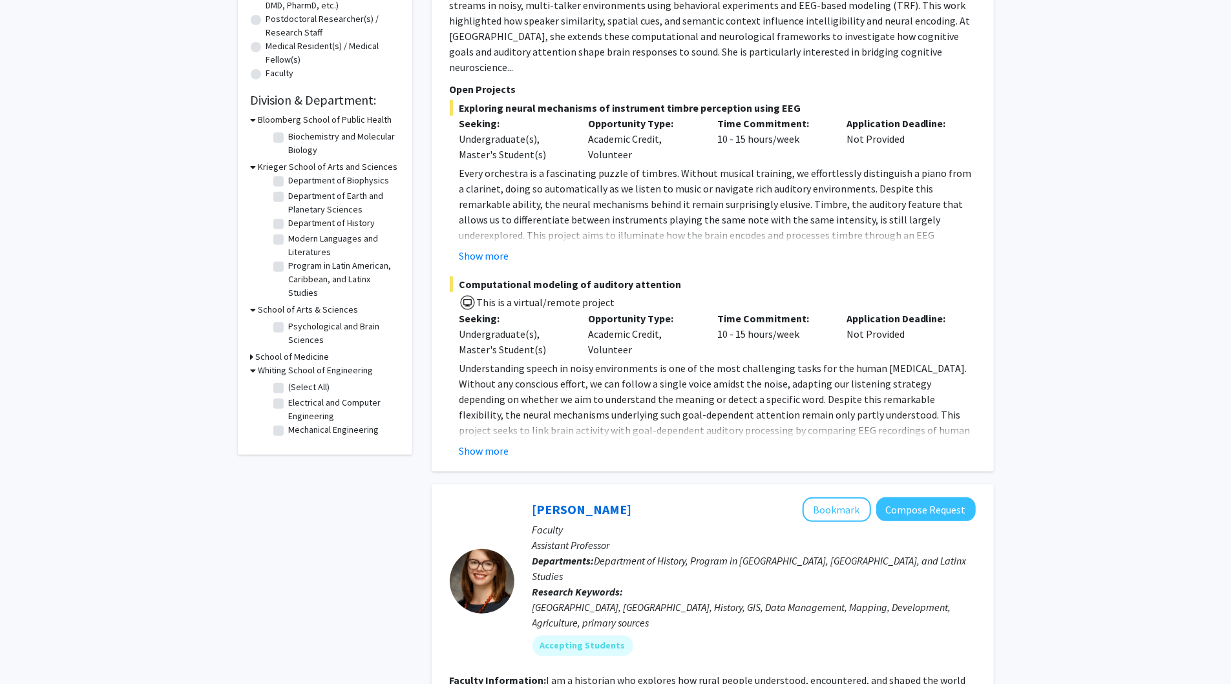
click at [289, 429] on label "Mechanical Engineering" at bounding box center [334, 430] width 90 height 14
click at [289, 429] on input "Mechanical Engineering" at bounding box center [293, 427] width 8 height 8
checkbox input "true"
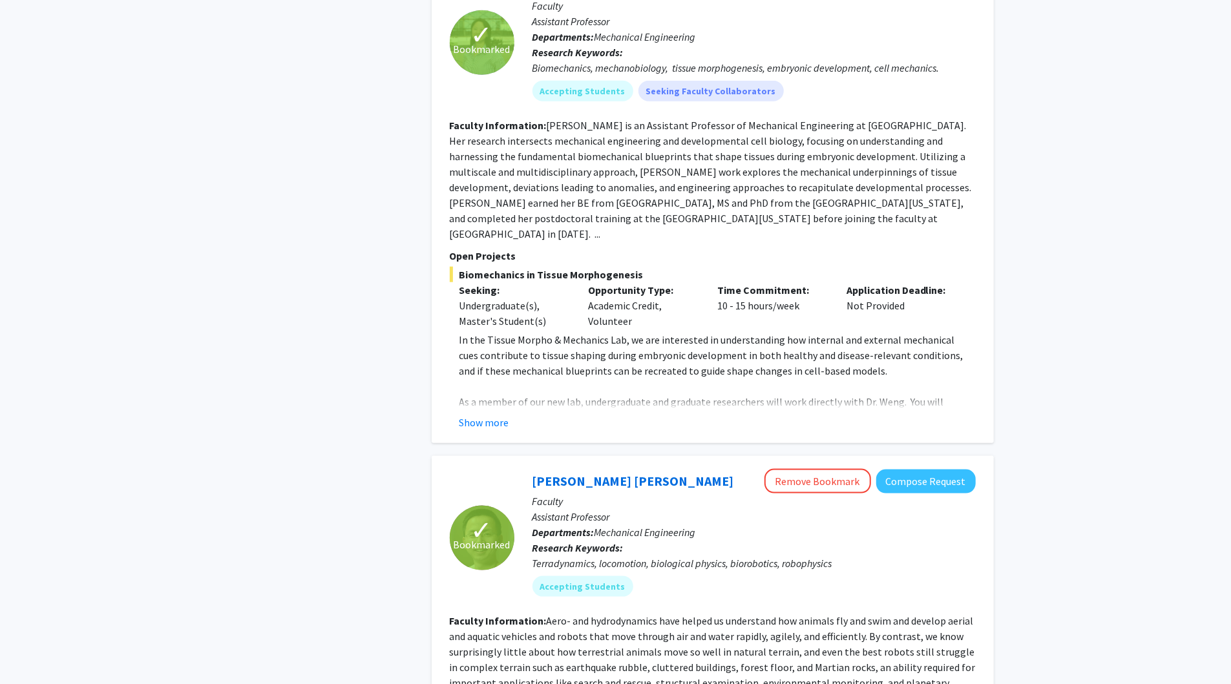
scroll to position [985, 0]
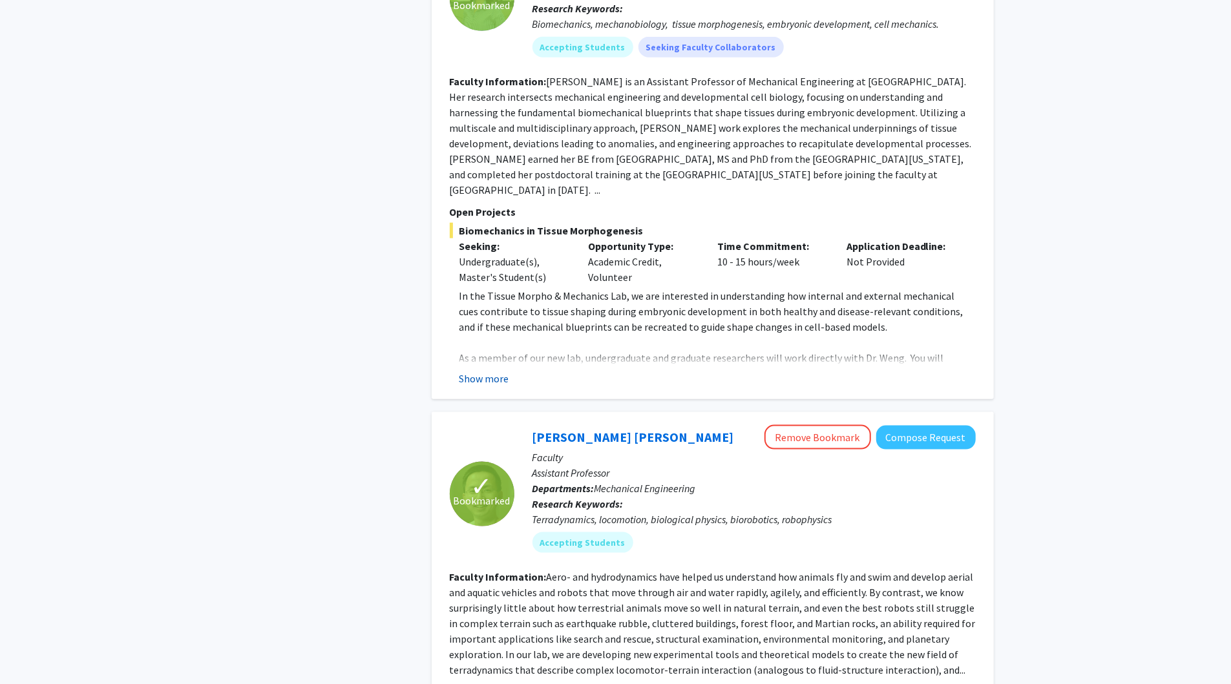
click at [498, 371] on button "Show more" at bounding box center [484, 379] width 50 height 16
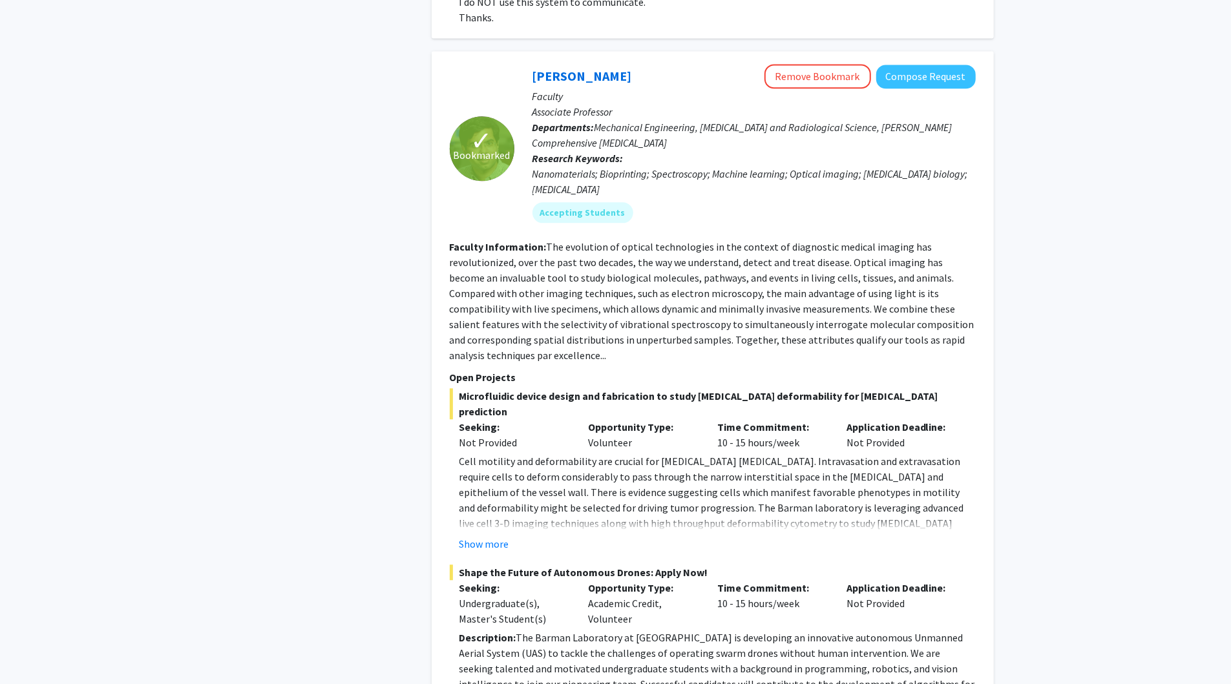
scroll to position [2378, 0]
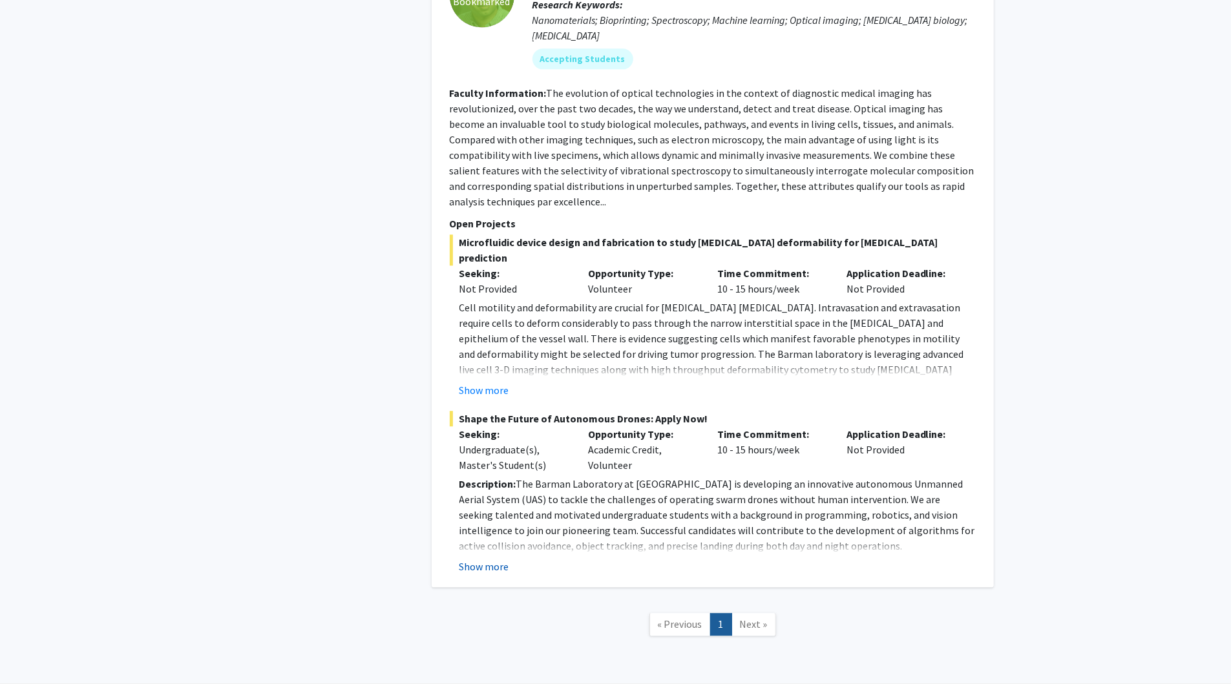
click at [494, 559] on button "Show more" at bounding box center [484, 567] width 50 height 16
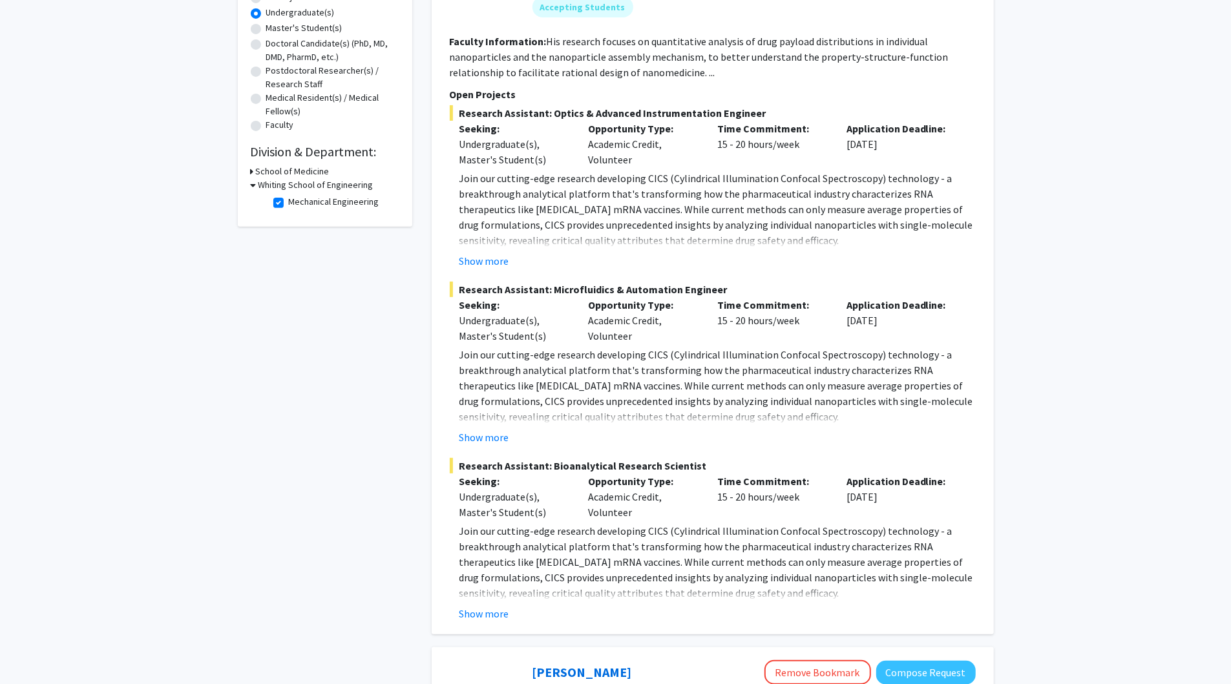
scroll to position [0, 0]
